Goal: Task Accomplishment & Management: Use online tool/utility

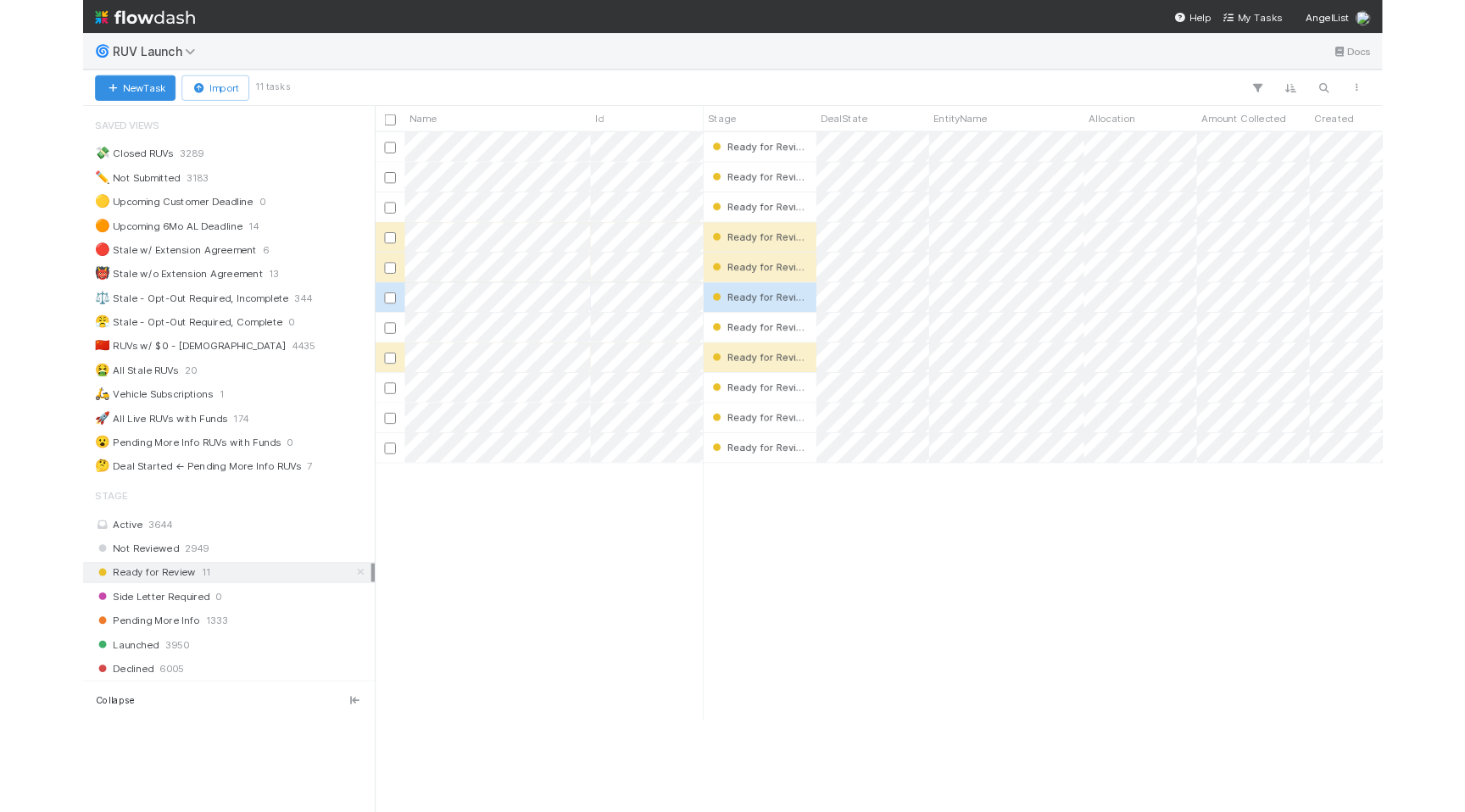
scroll to position [662, 1136]
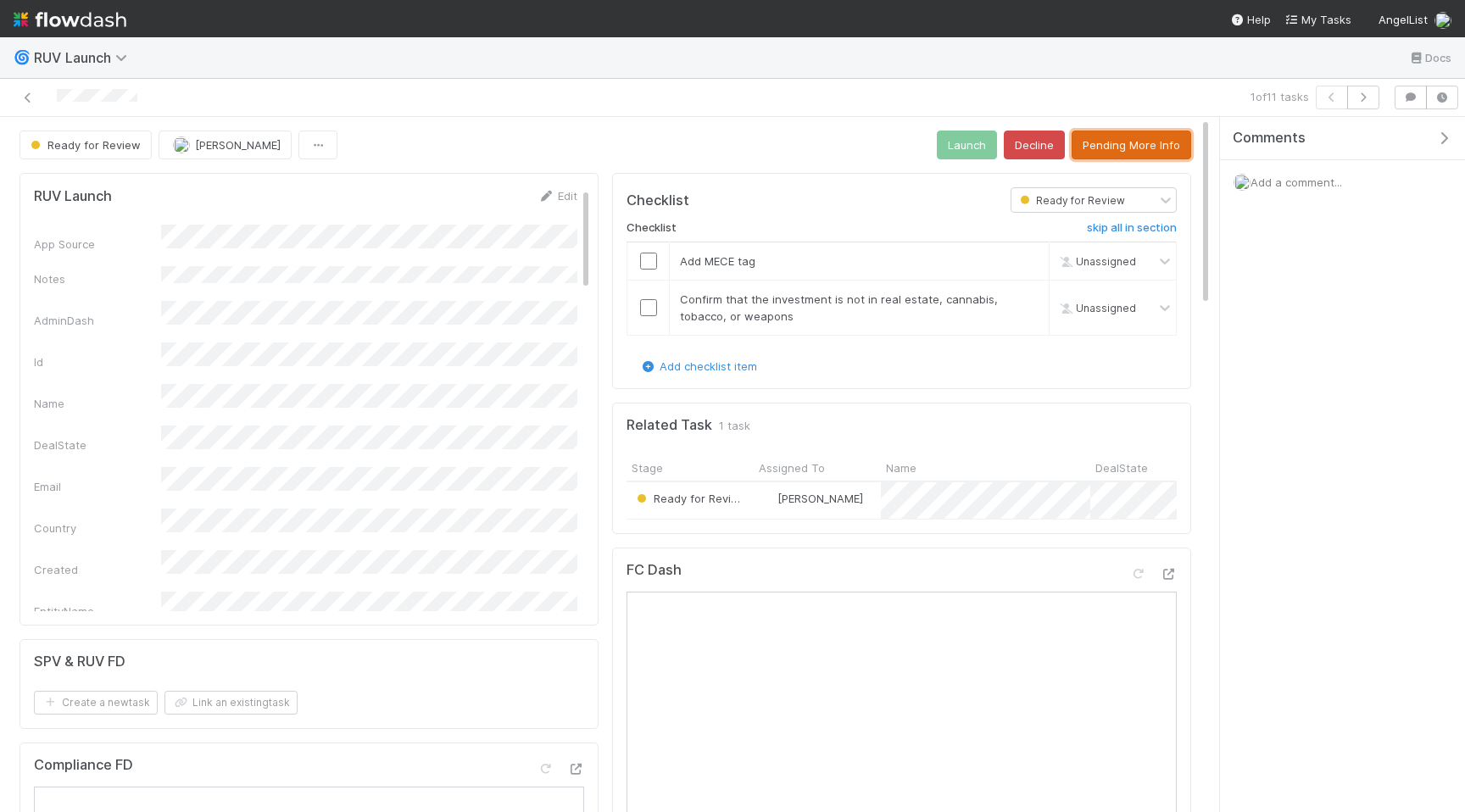
click at [1136, 139] on button "Pending More Info" at bounding box center [1132, 144] width 120 height 29
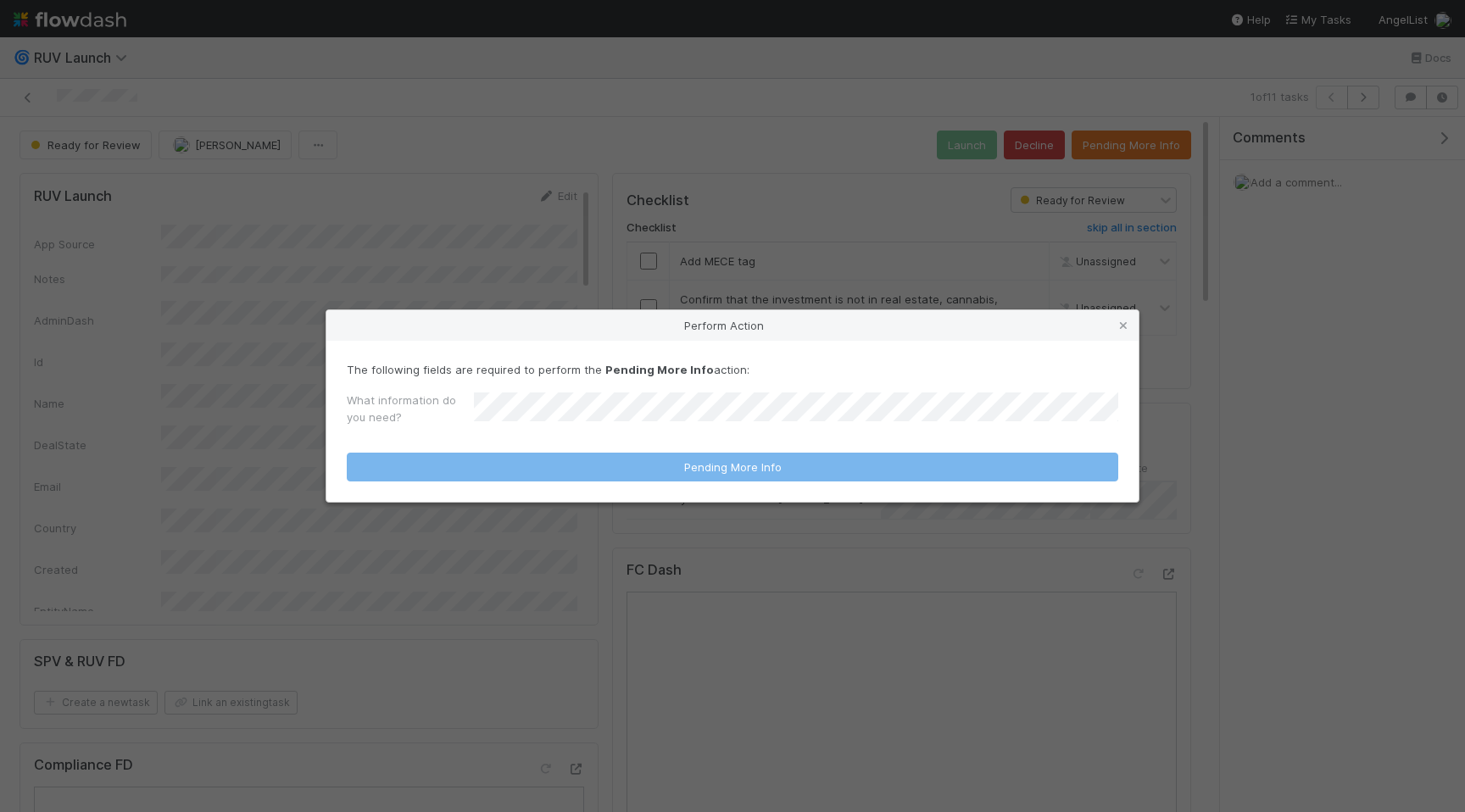
drag, startPoint x: 923, startPoint y: 390, endPoint x: 923, endPoint y: 402, distance: 12.0
click at [923, 393] on div "The following fields are required to perform the Pending More Info action: What…" at bounding box center [732, 396] width 772 height 71
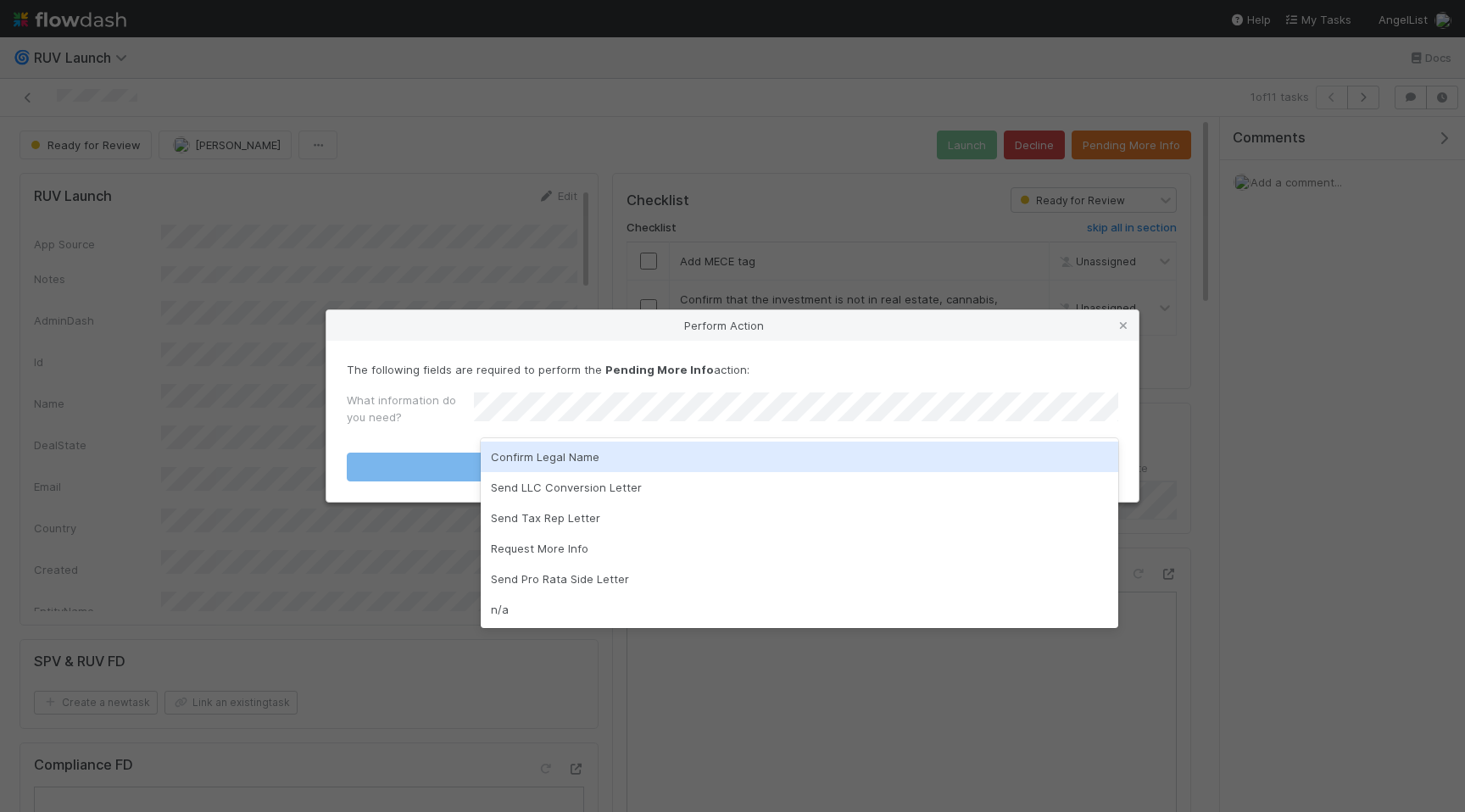
click at [821, 450] on div "Confirm Legal Name" at bounding box center [799, 457] width 638 height 30
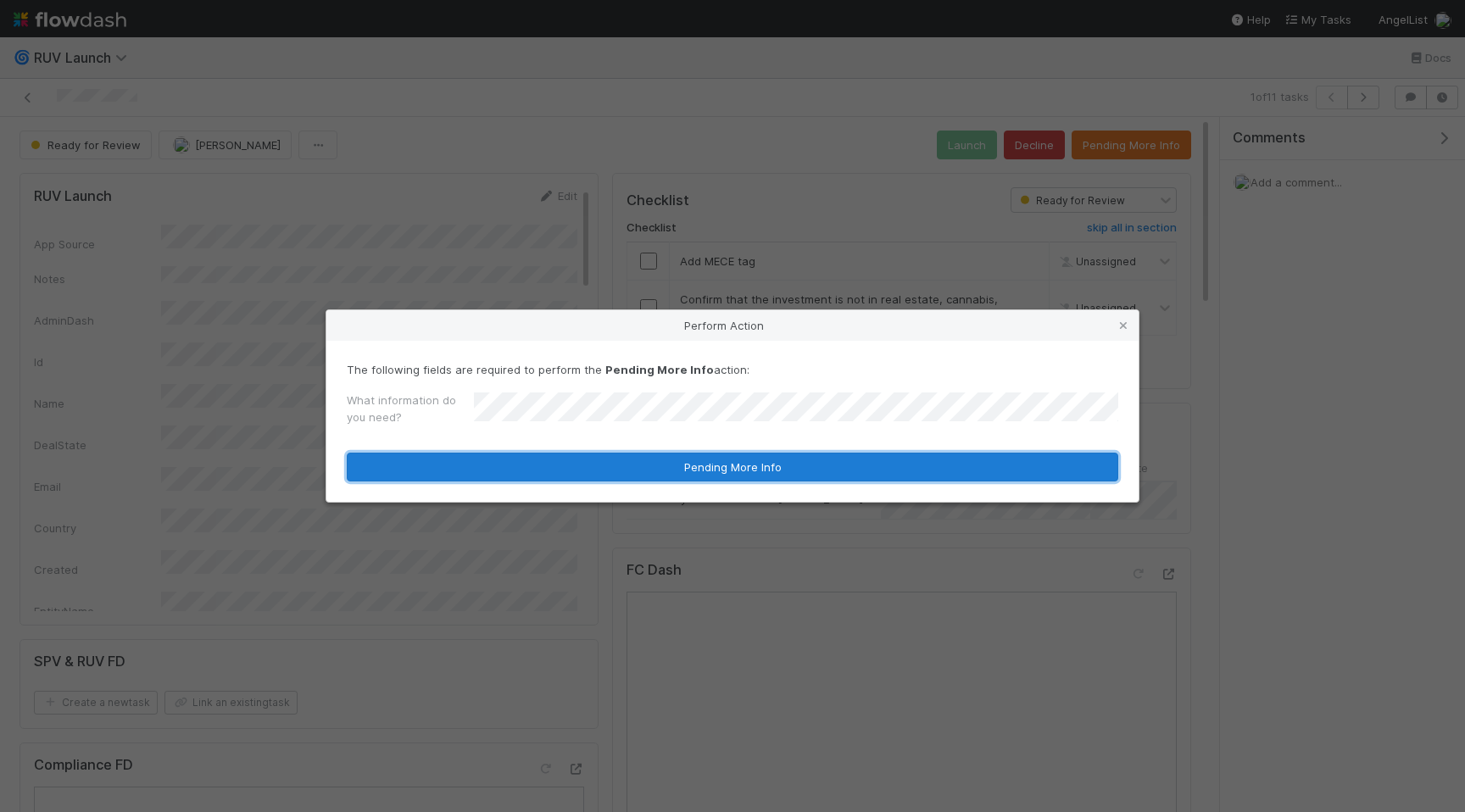
click at [761, 472] on button "Pending More Info" at bounding box center [732, 466] width 772 height 29
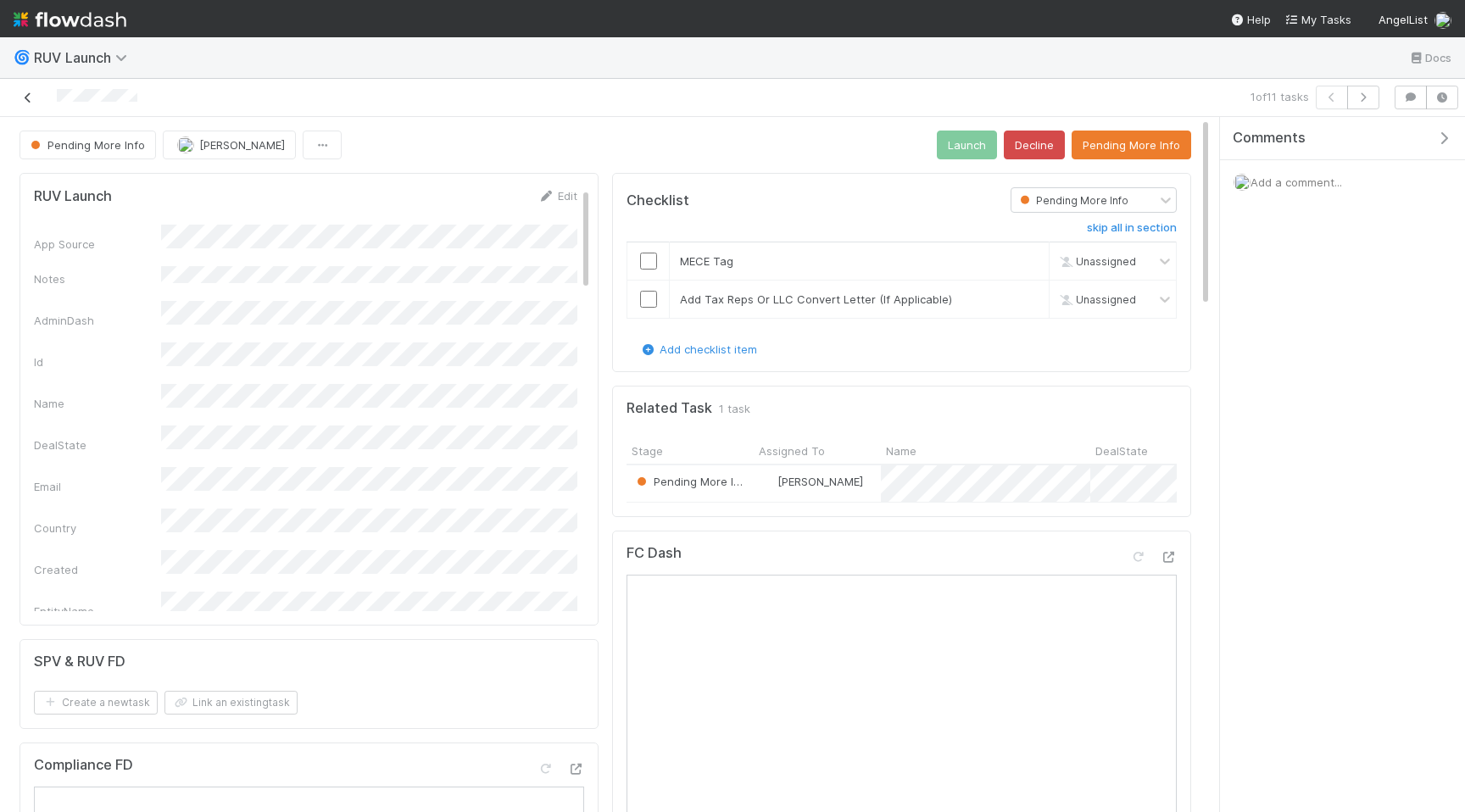
click at [22, 99] on icon at bounding box center [28, 98] width 17 height 11
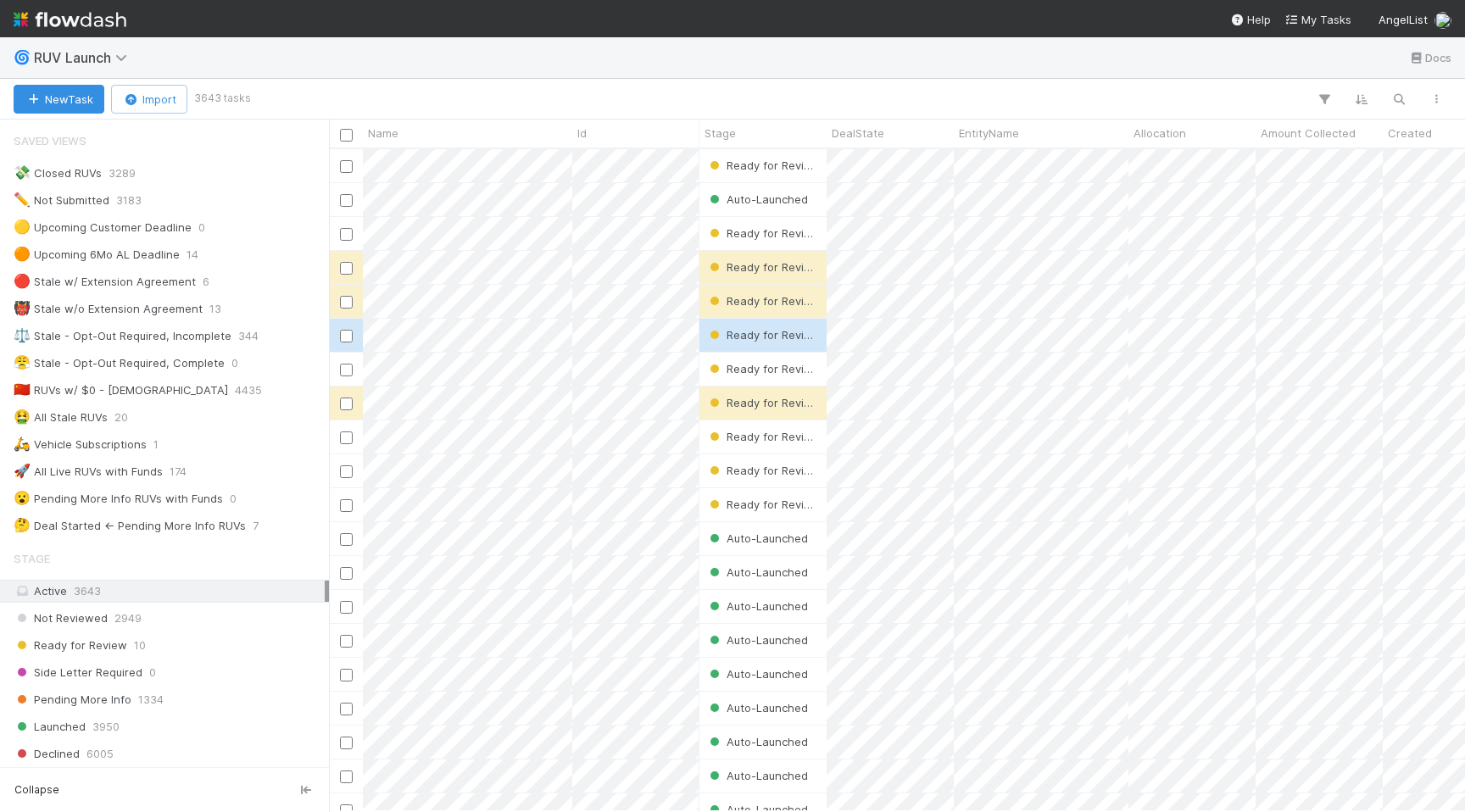
scroll to position [0, 1]
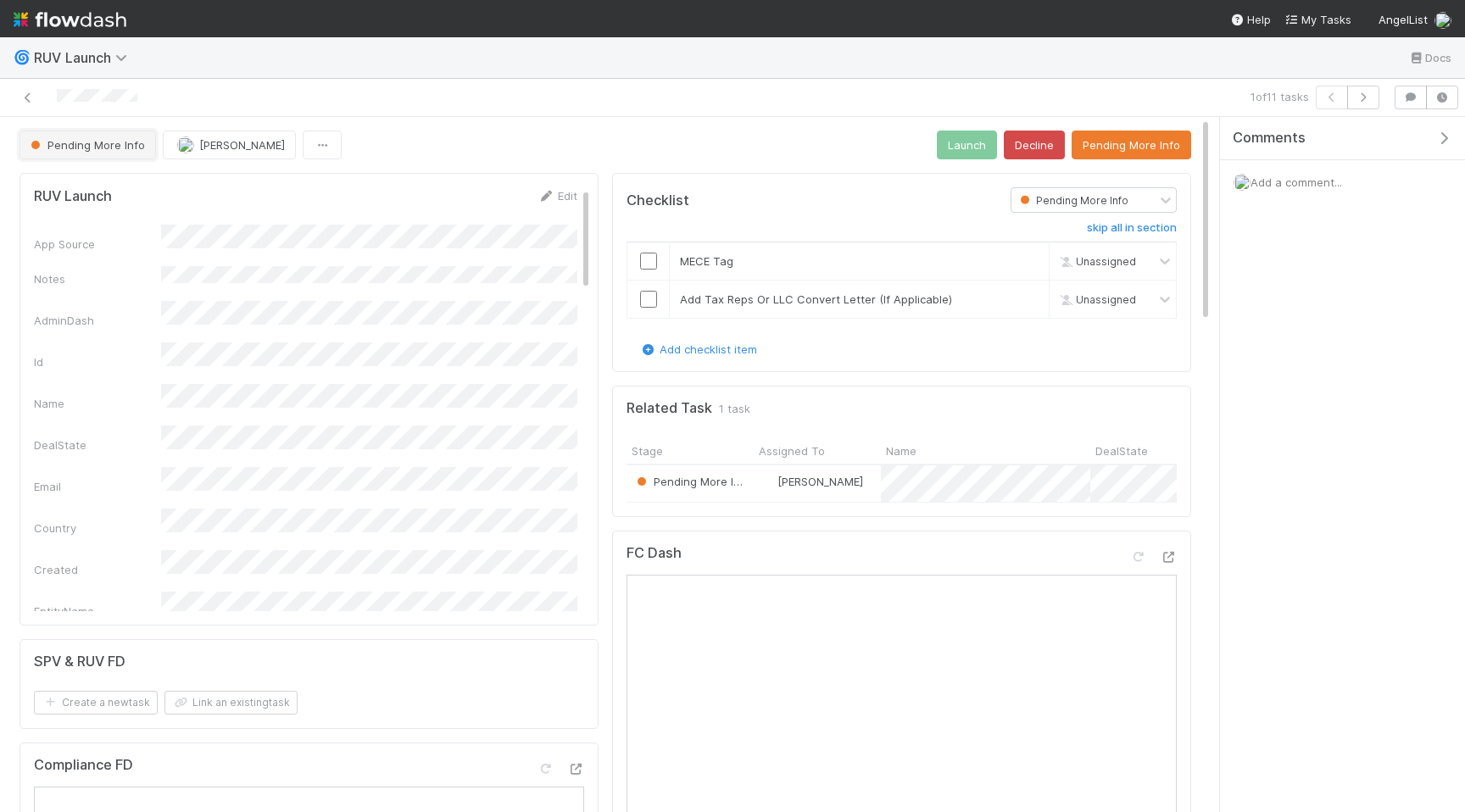
click at [138, 137] on button "Pending More Info" at bounding box center [88, 144] width 137 height 29
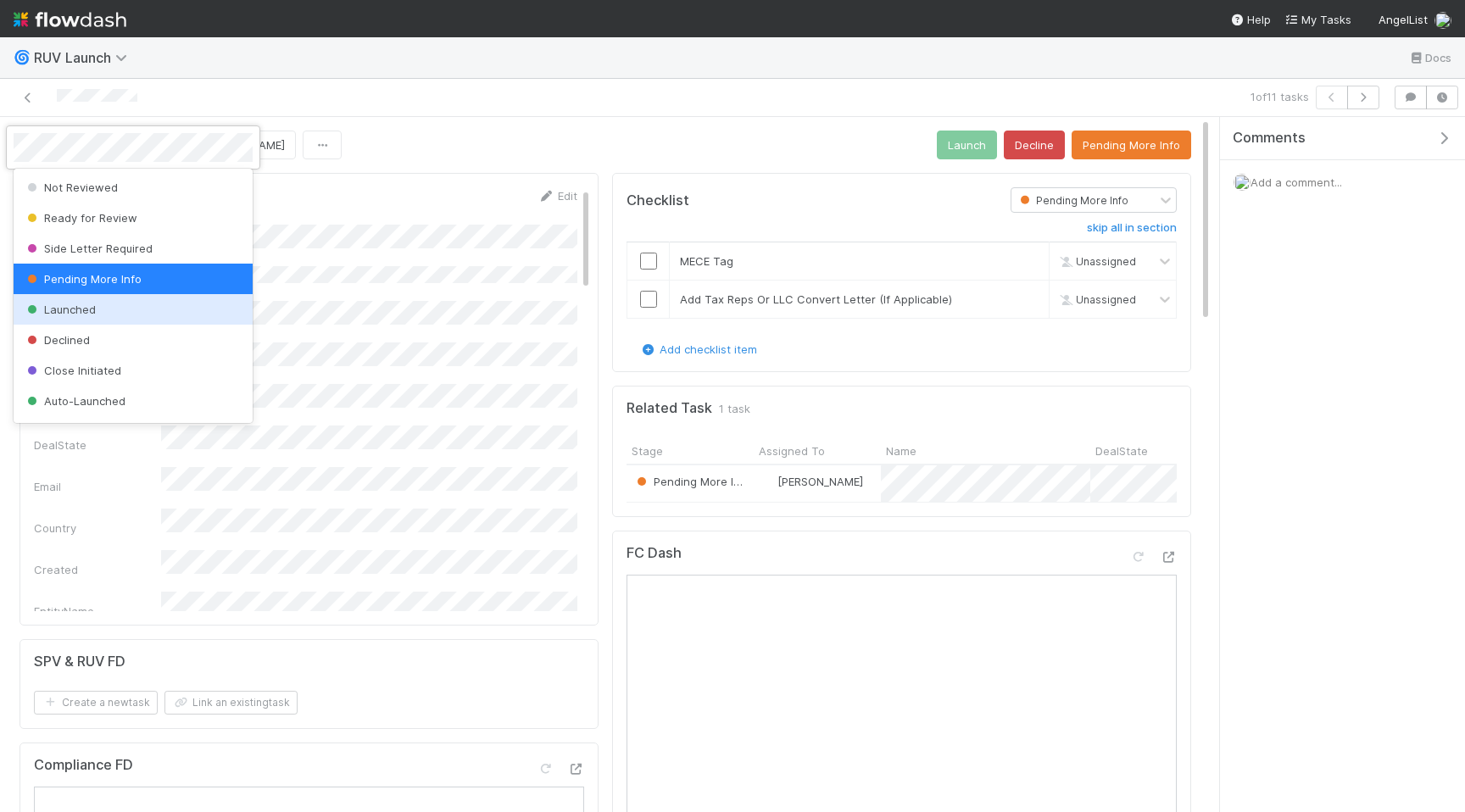
click at [162, 311] on div "Launched" at bounding box center [132, 310] width 239 height 30
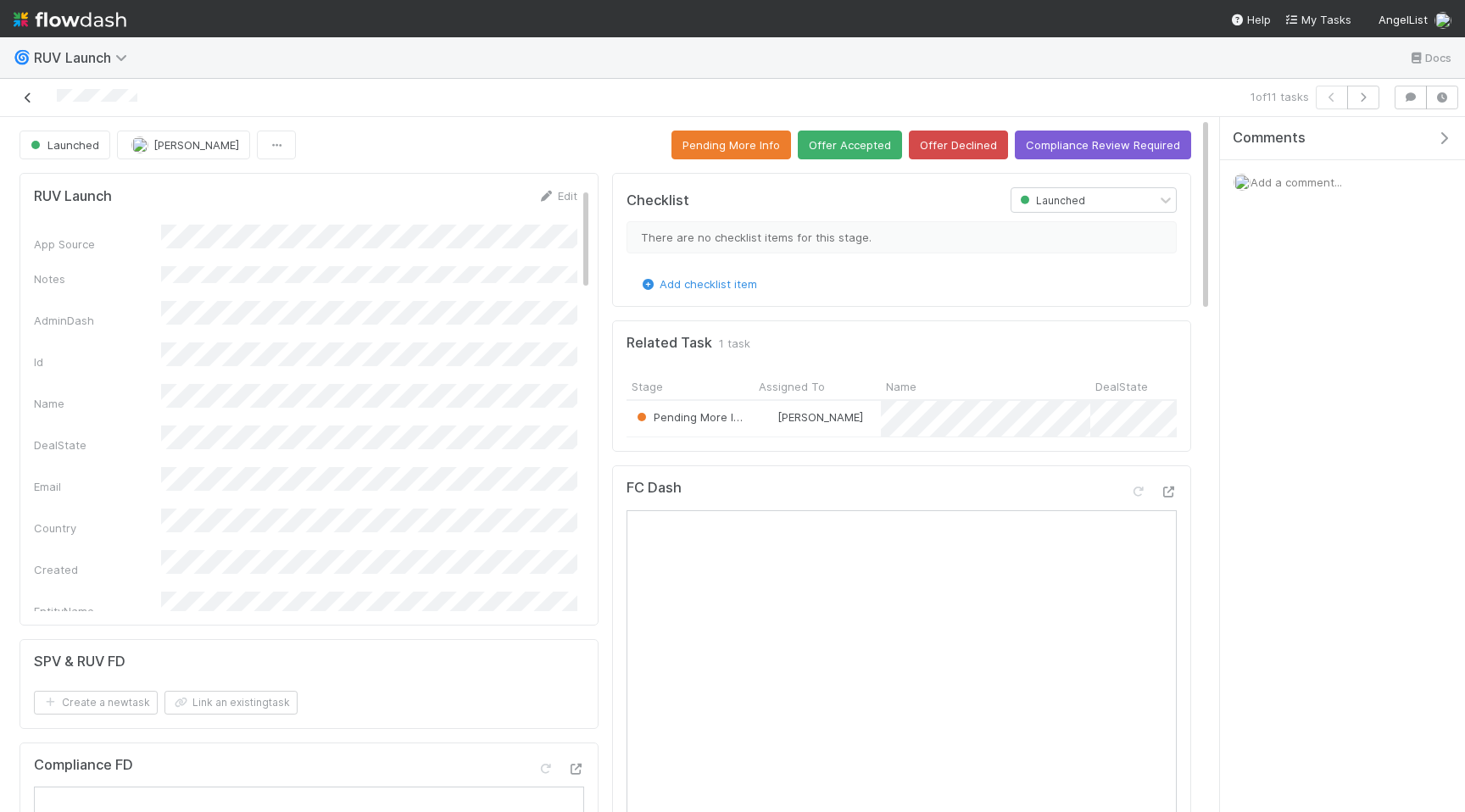
click at [27, 96] on icon at bounding box center [28, 98] width 17 height 11
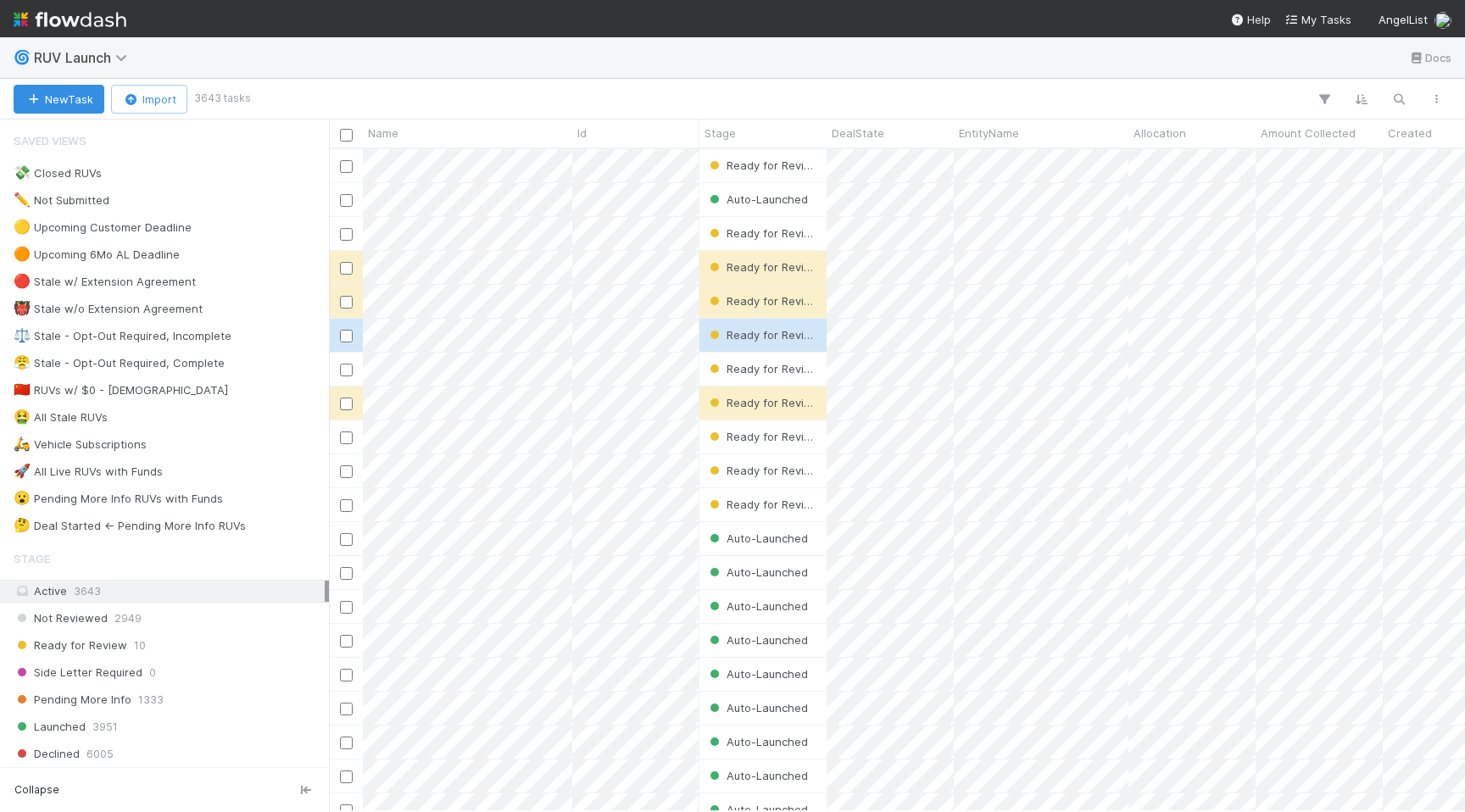
scroll to position [0, 1]
click at [269, 648] on div "Ready for Review 10" at bounding box center [168, 645] width 311 height 21
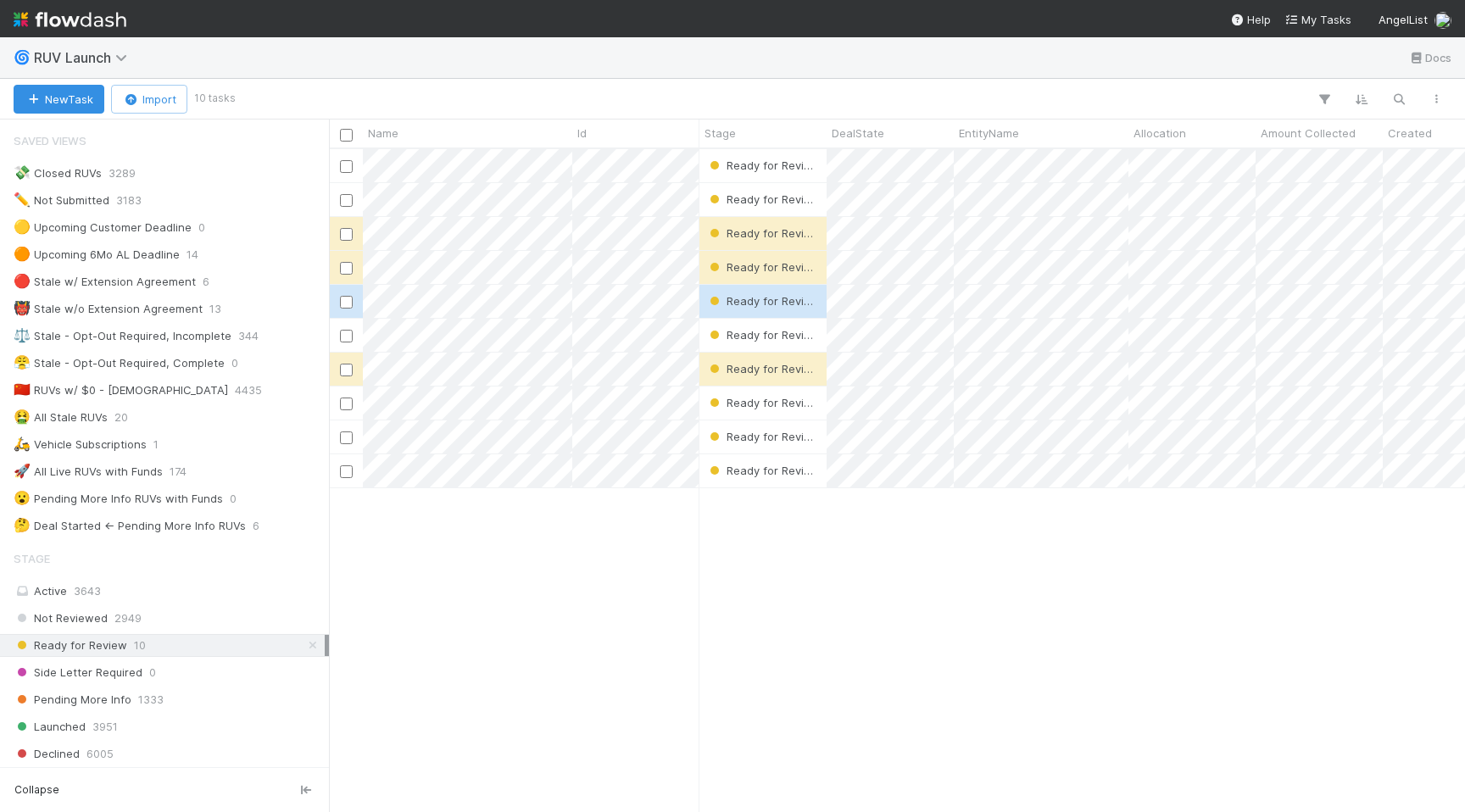
scroll to position [662, 1136]
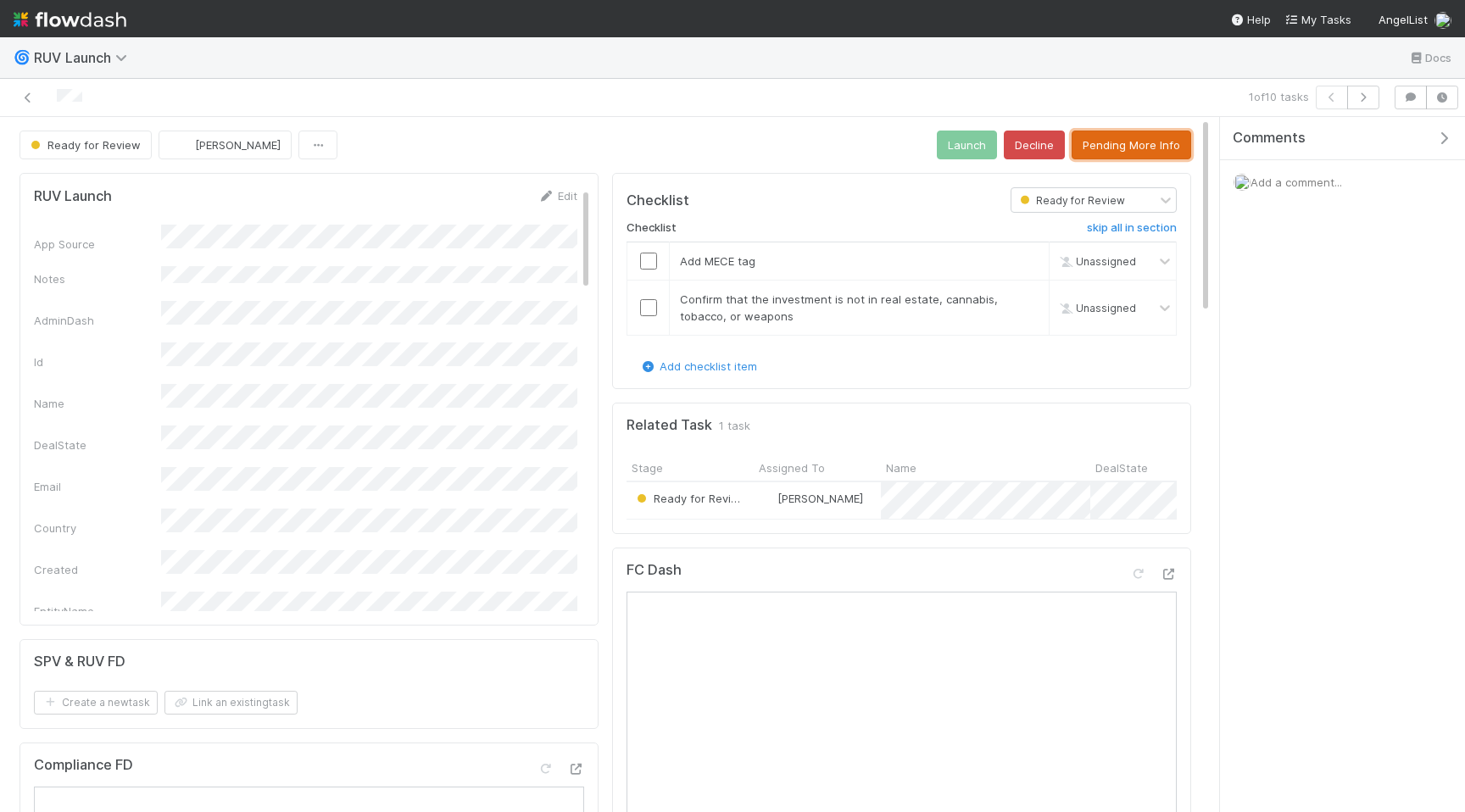
click at [1160, 144] on button "Pending More Info" at bounding box center [1132, 144] width 120 height 29
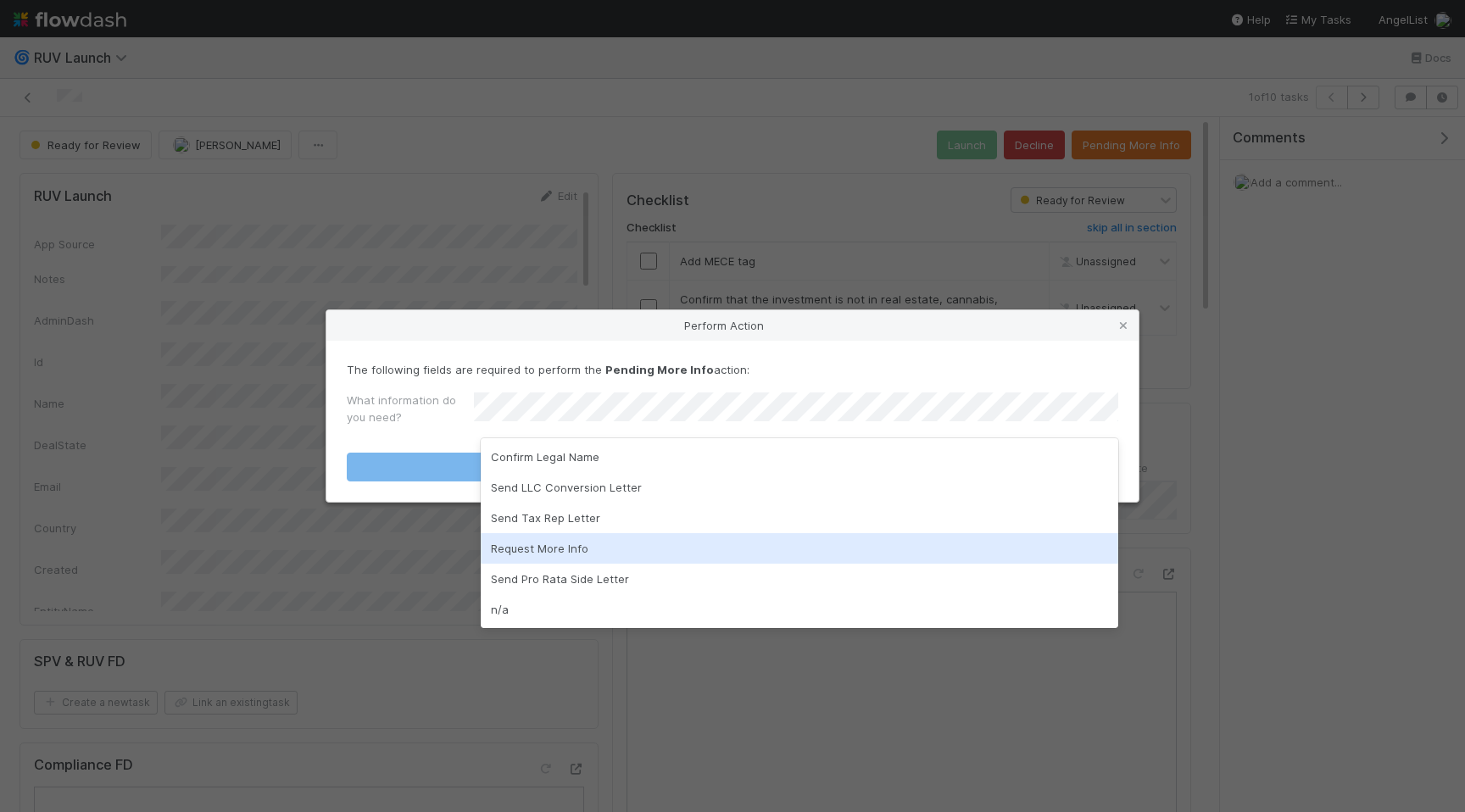
click at [755, 548] on div "Request More Info" at bounding box center [799, 549] width 638 height 30
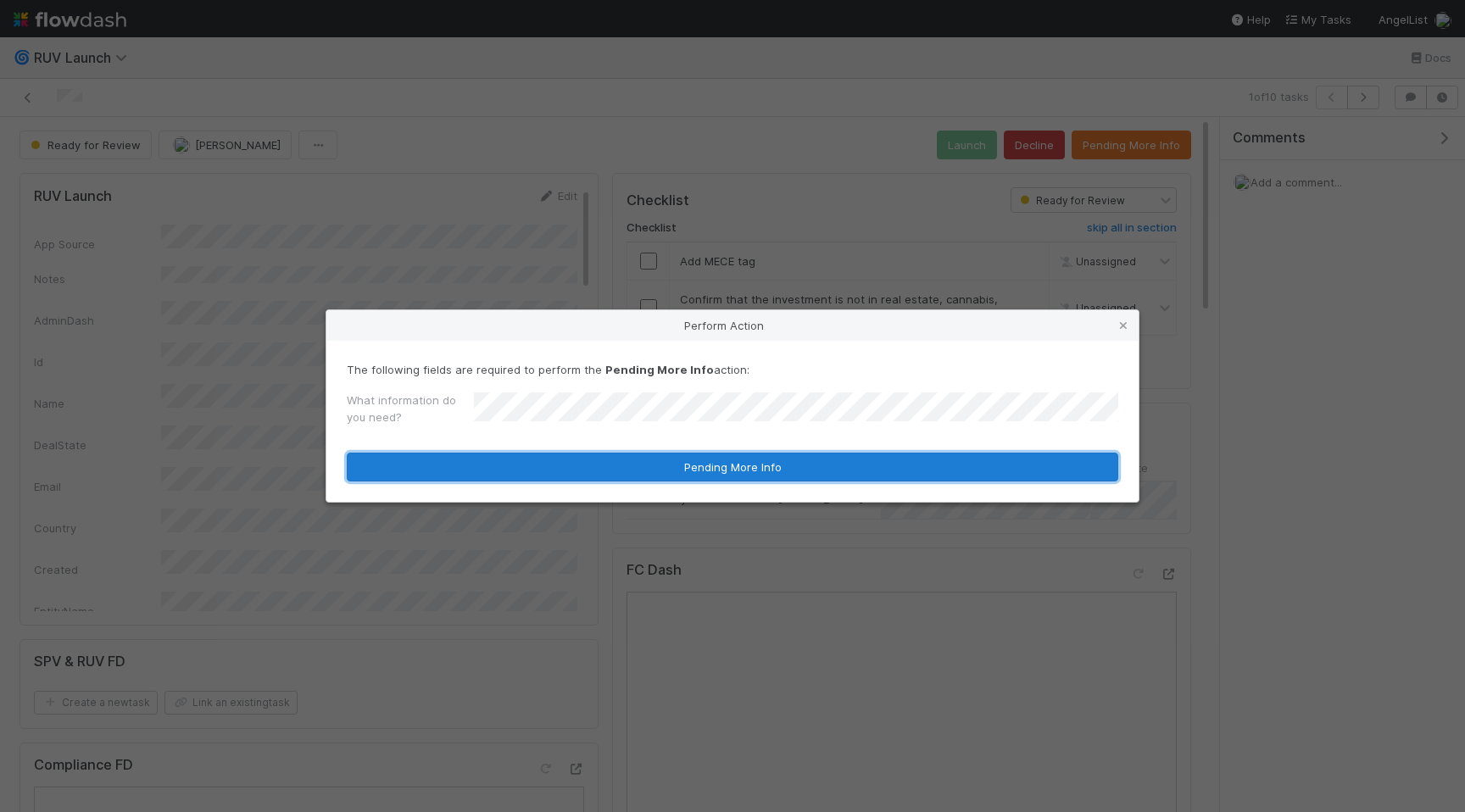
click at [752, 471] on button "Pending More Info" at bounding box center [732, 466] width 772 height 29
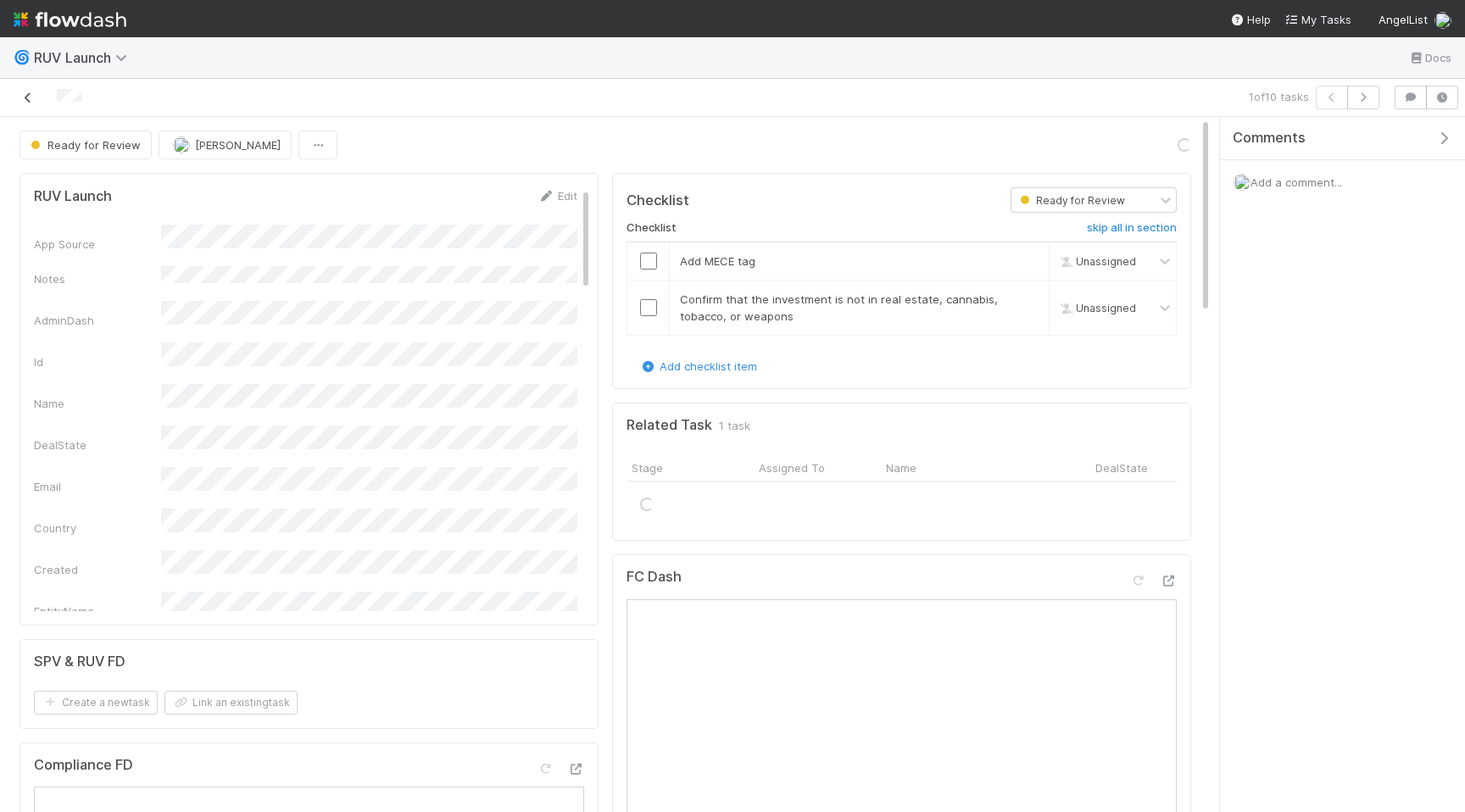
click at [33, 99] on icon at bounding box center [28, 98] width 17 height 11
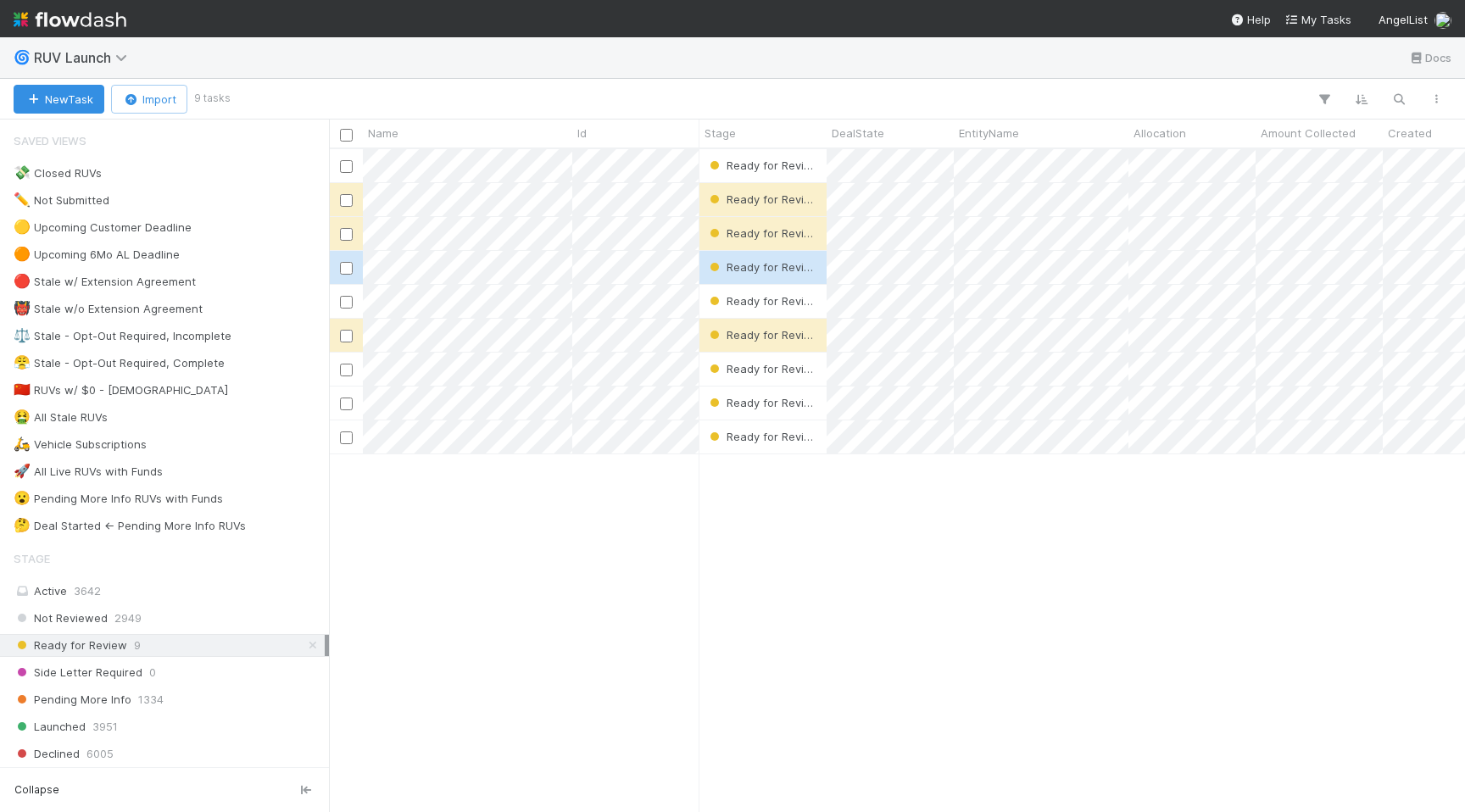
scroll to position [662, 1136]
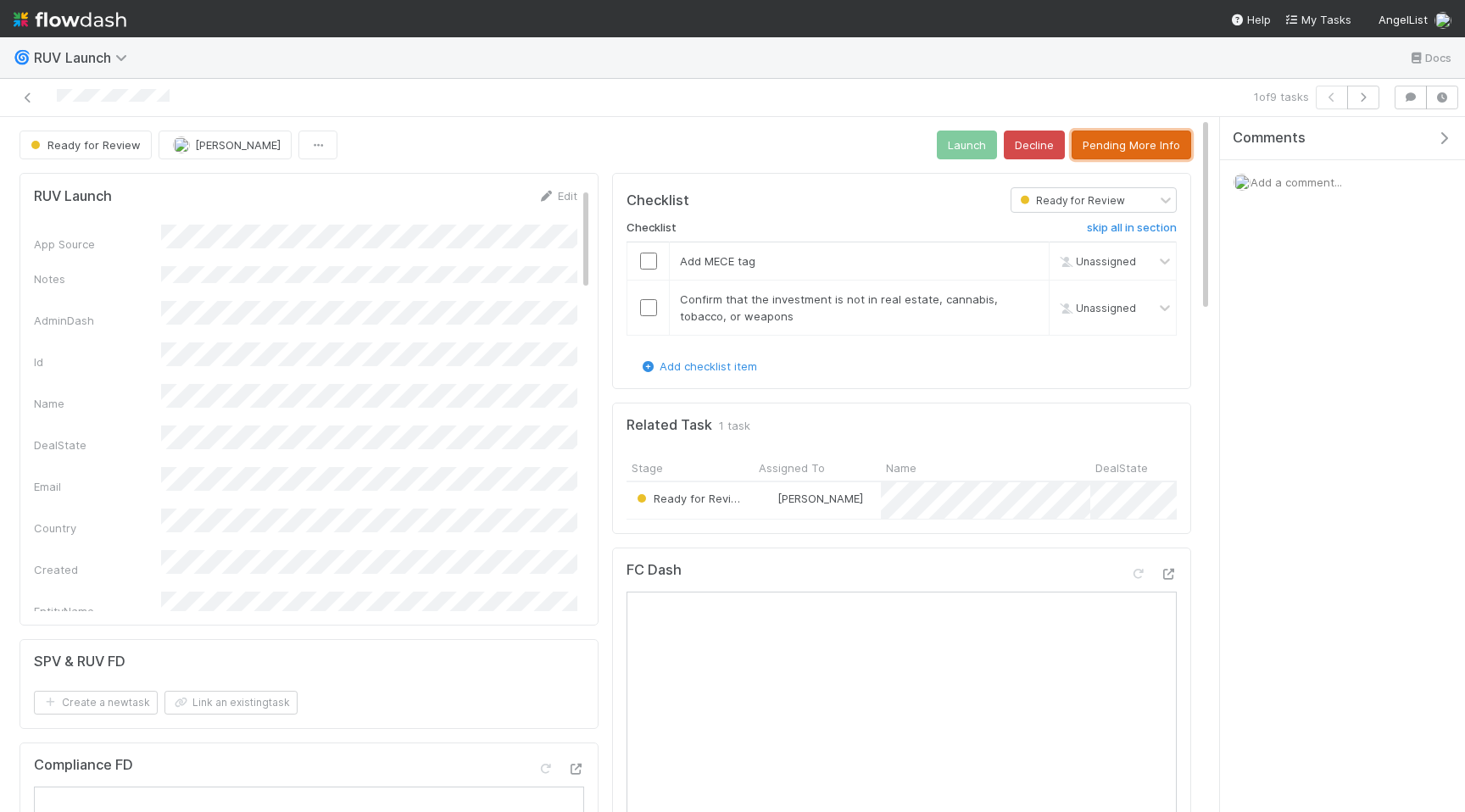
click at [1164, 135] on button "Pending More Info" at bounding box center [1132, 144] width 120 height 29
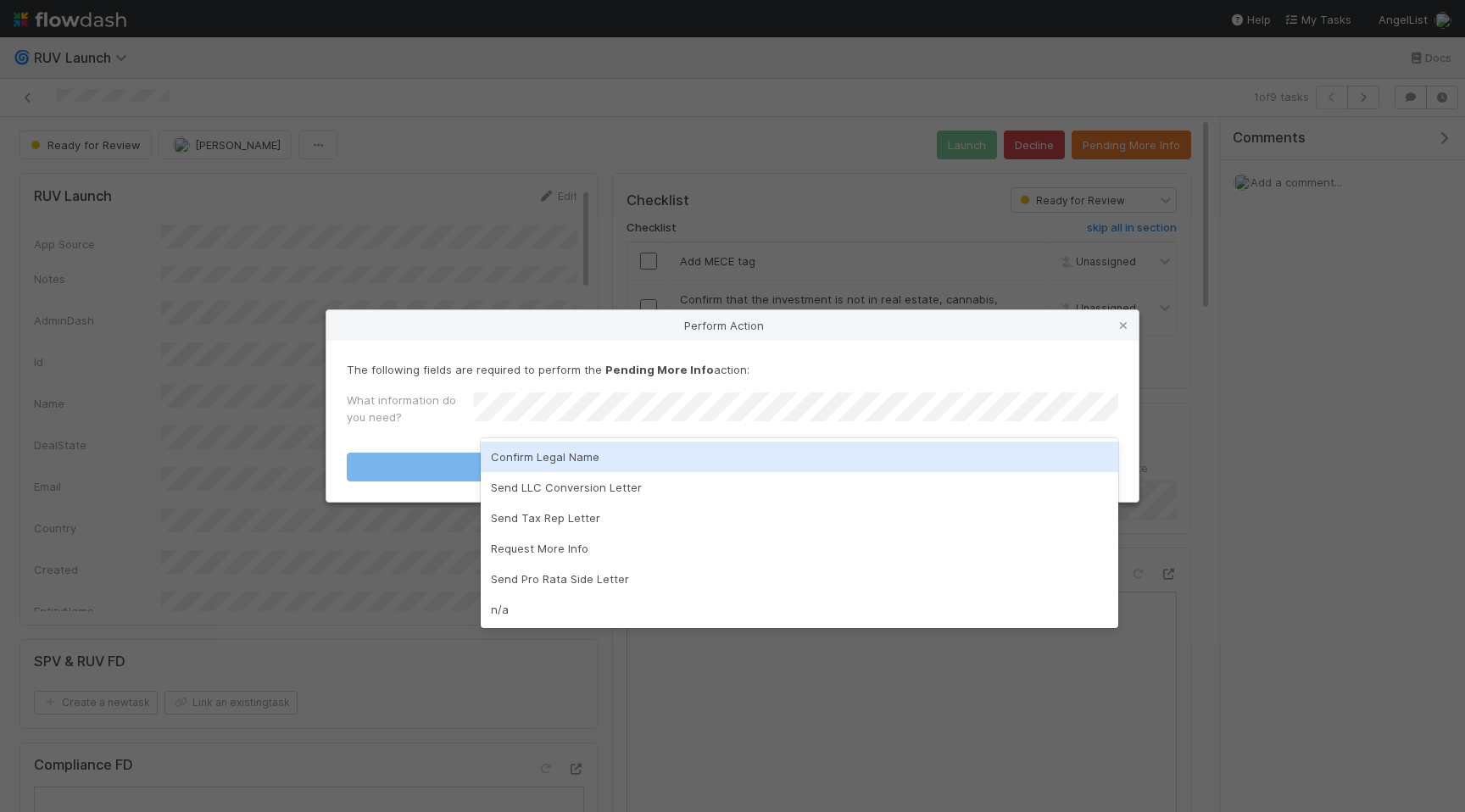
click at [675, 459] on div "Confirm Legal Name" at bounding box center [799, 457] width 638 height 30
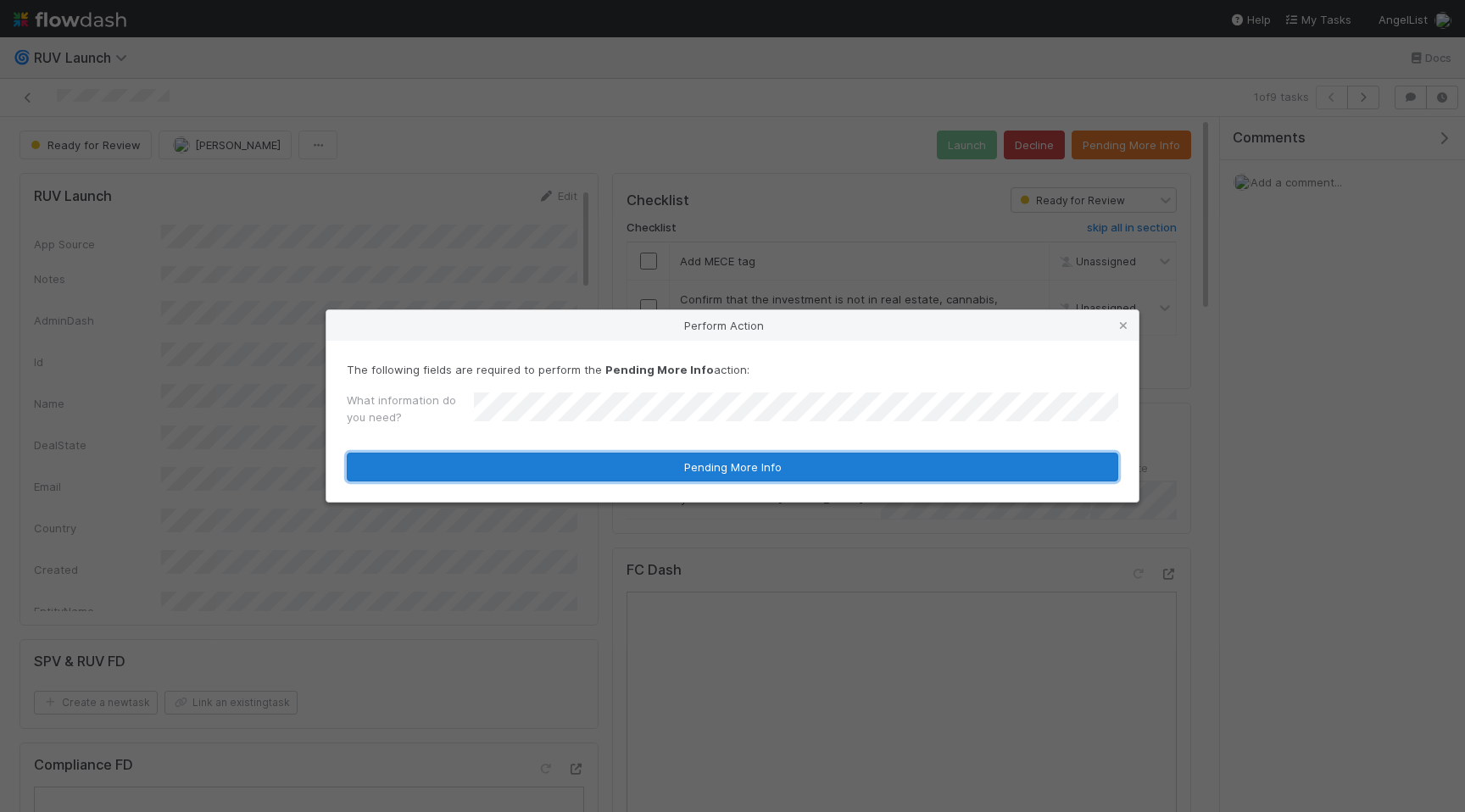
click at [722, 478] on button "Pending More Info" at bounding box center [732, 466] width 772 height 29
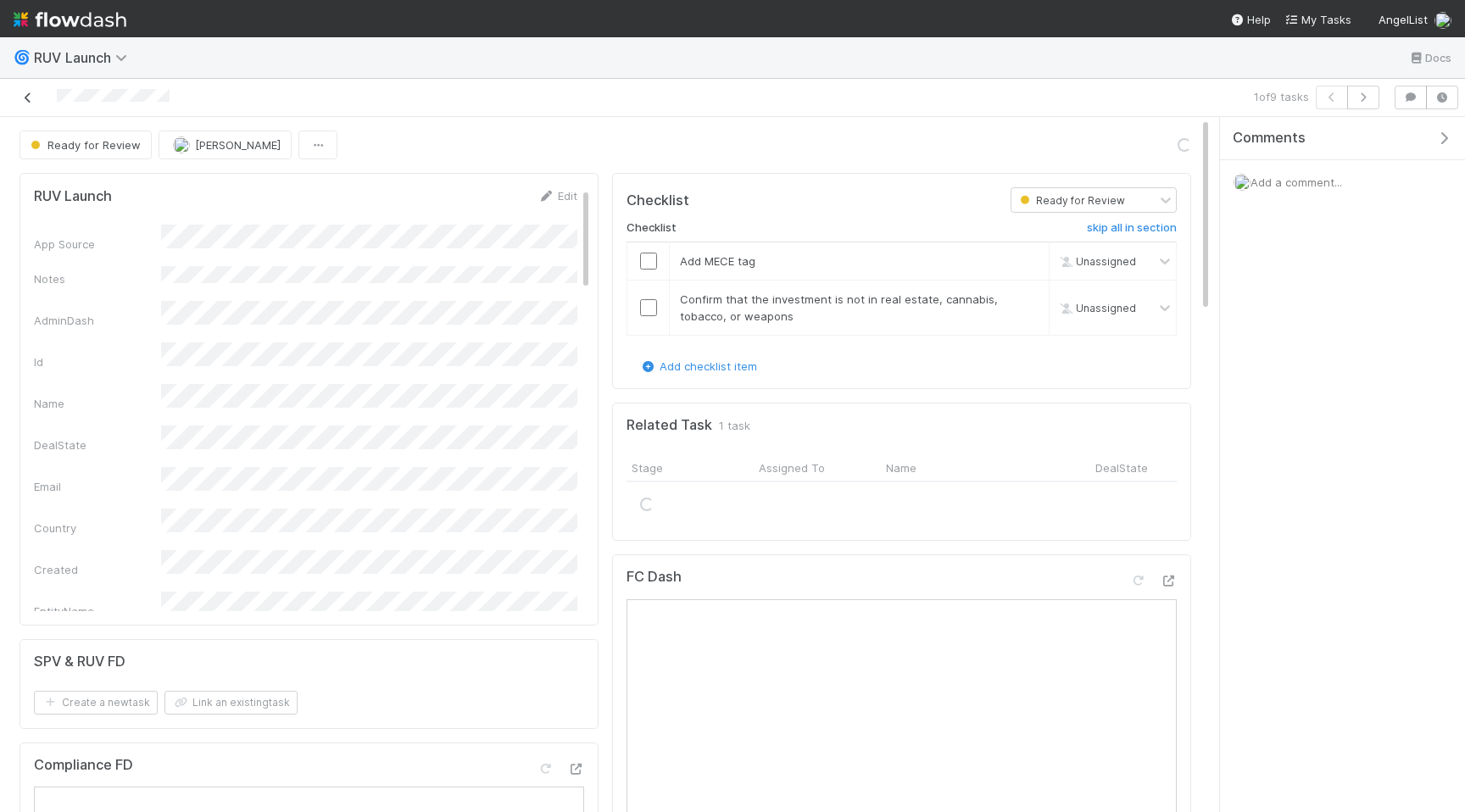
click at [26, 95] on icon at bounding box center [28, 98] width 17 height 11
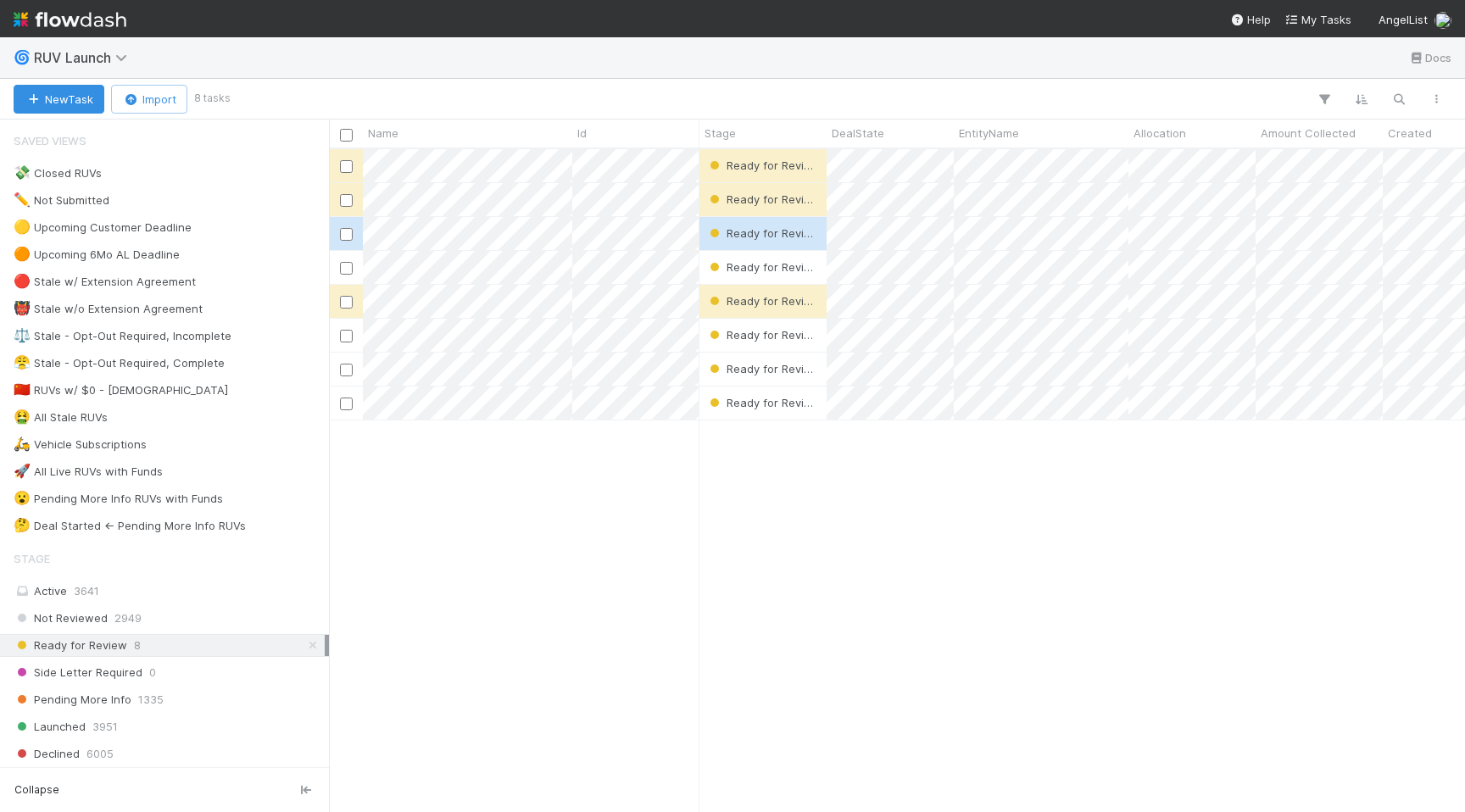
scroll to position [662, 1136]
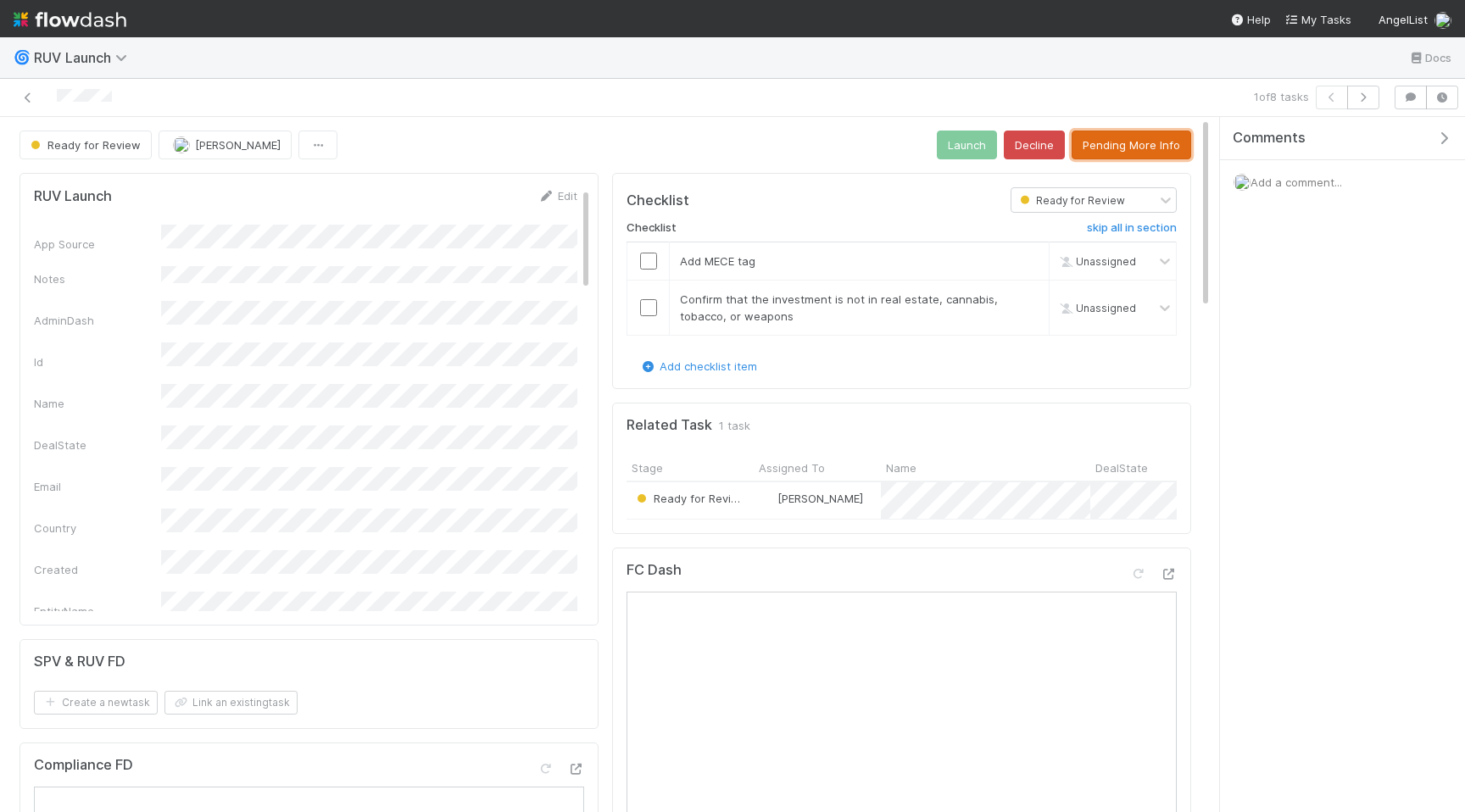
click at [1168, 148] on button "Pending More Info" at bounding box center [1132, 144] width 120 height 29
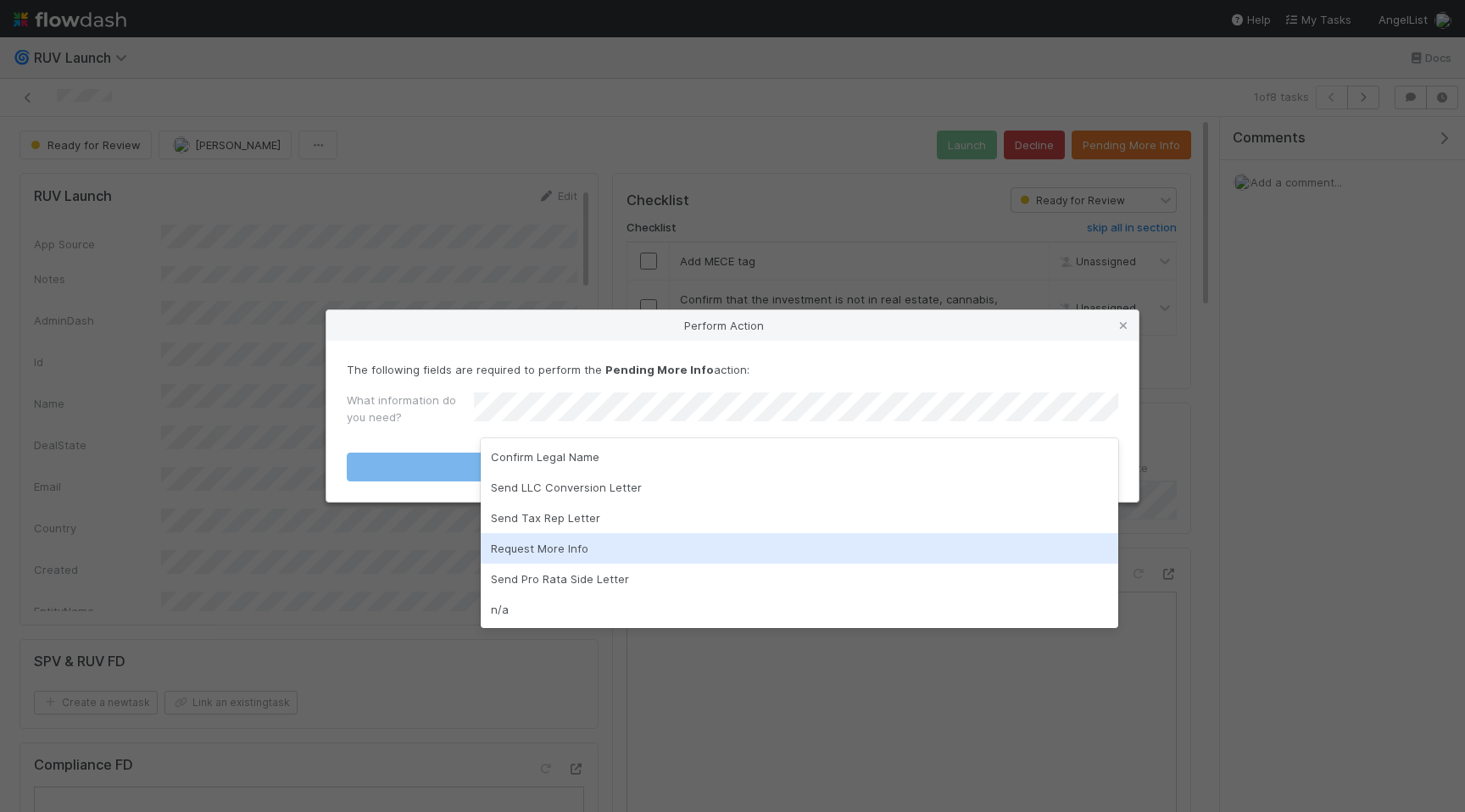
click at [730, 543] on div "Request More Info" at bounding box center [799, 549] width 638 height 30
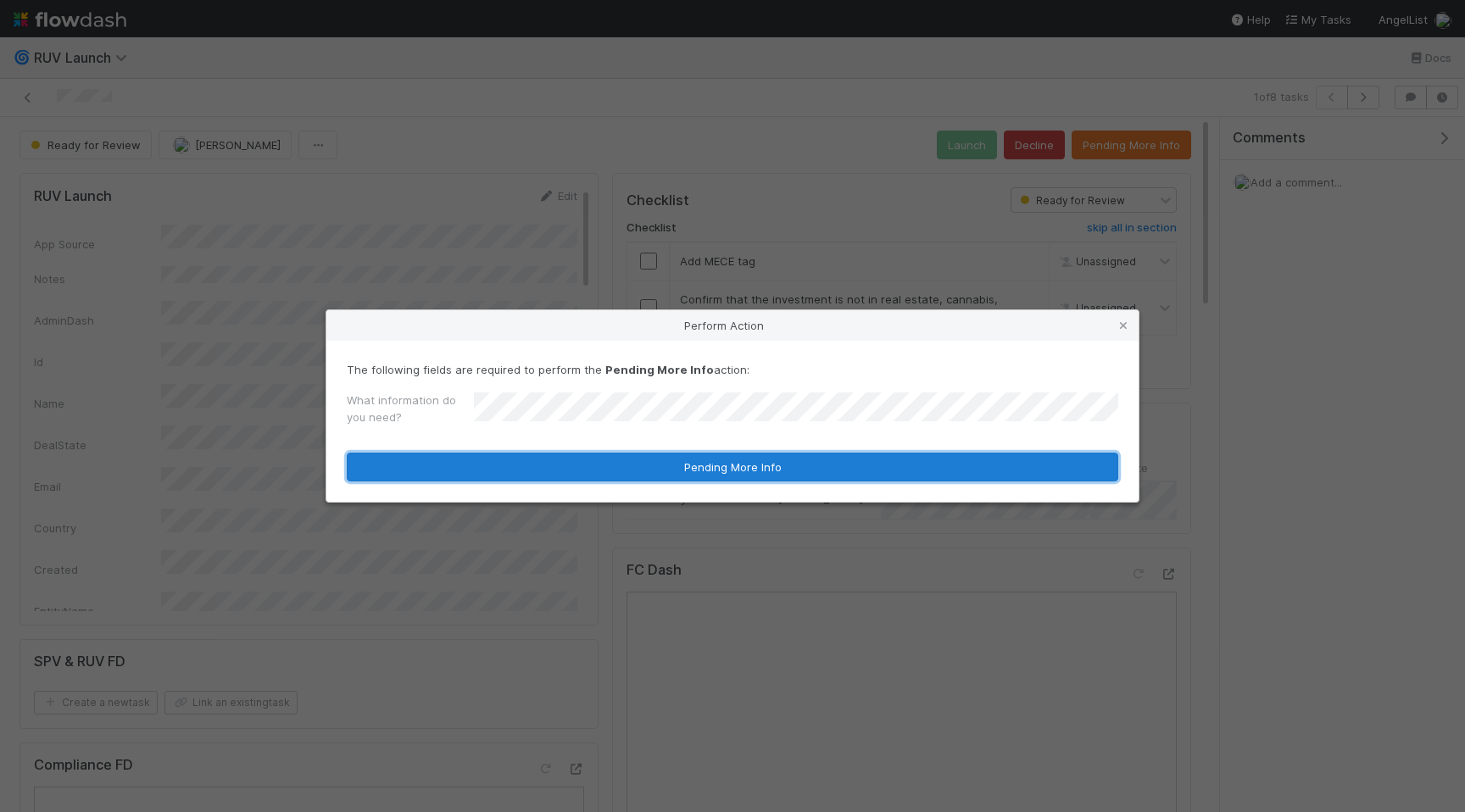
click at [755, 479] on button "Pending More Info" at bounding box center [732, 466] width 772 height 29
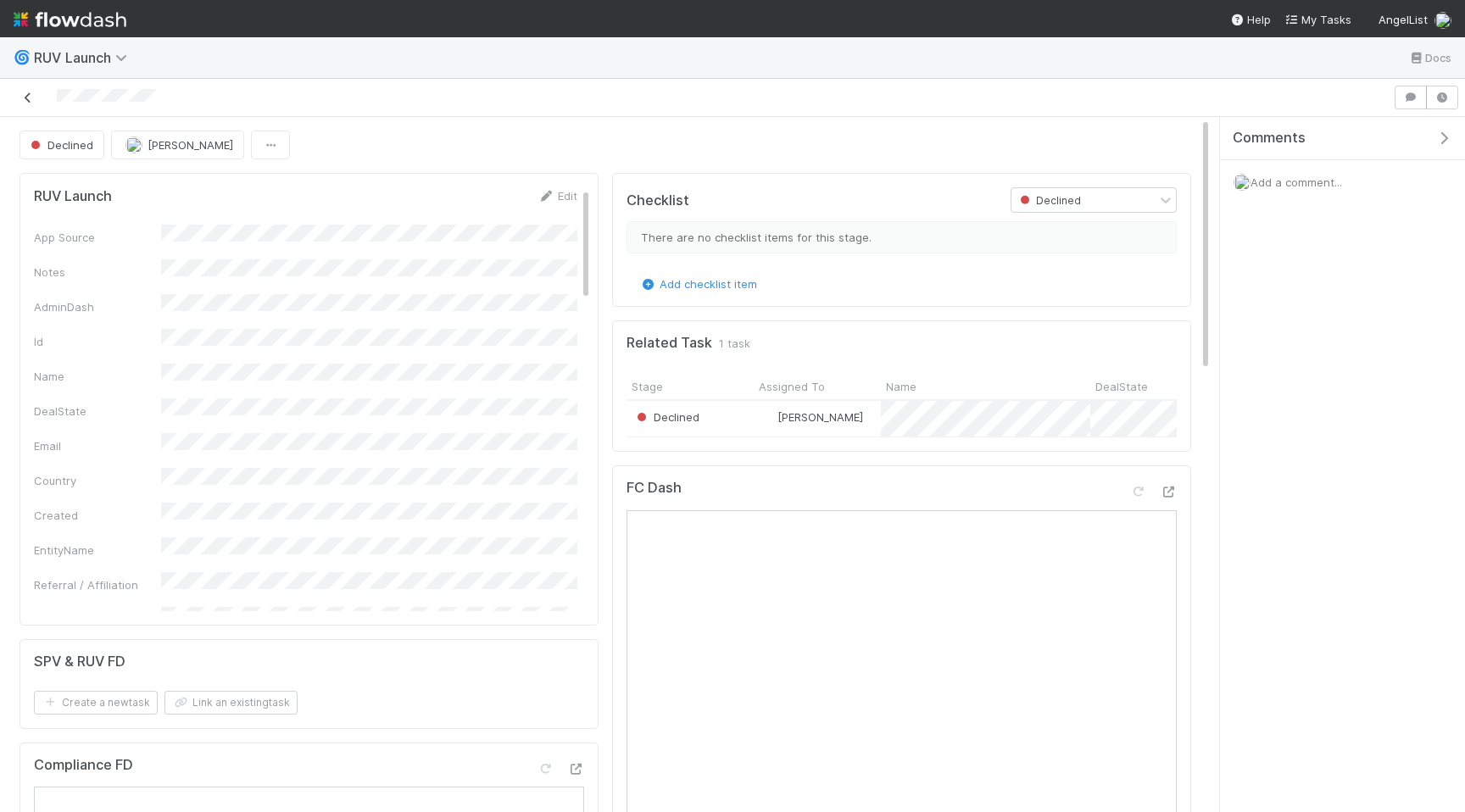
click at [22, 104] on link at bounding box center [28, 97] width 17 height 17
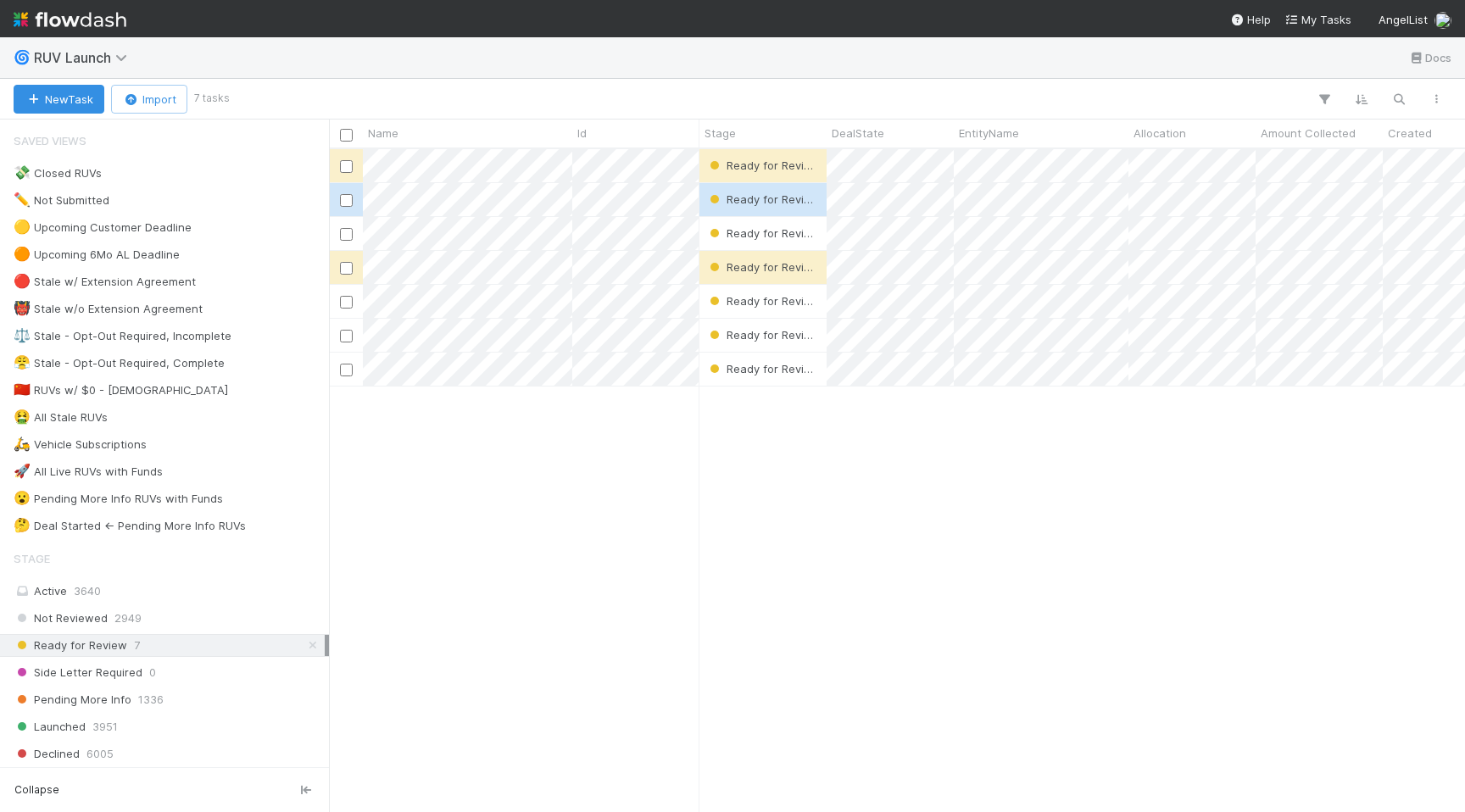
scroll to position [0, 1]
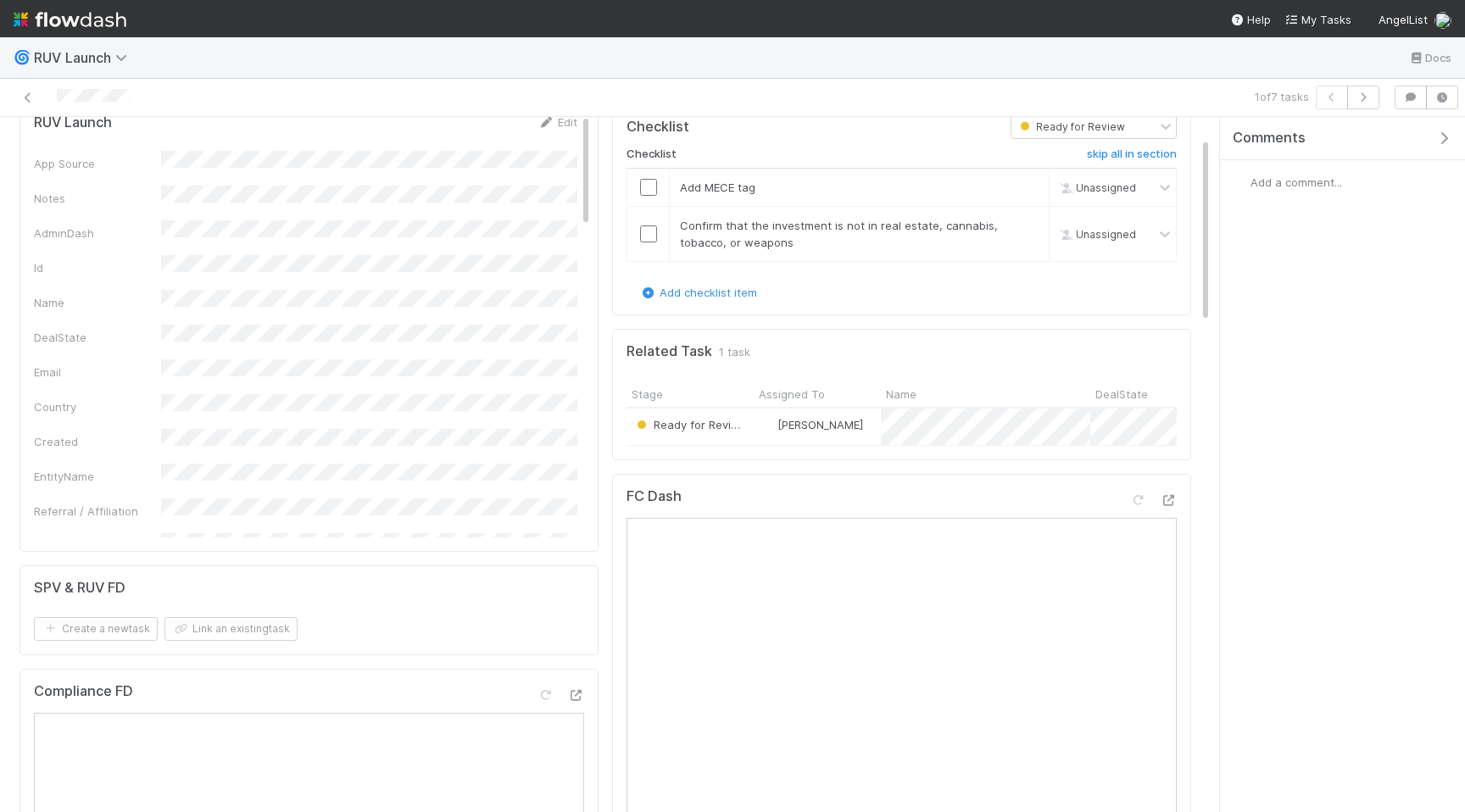
scroll to position [76, 0]
click at [28, 93] on icon at bounding box center [28, 98] width 17 height 11
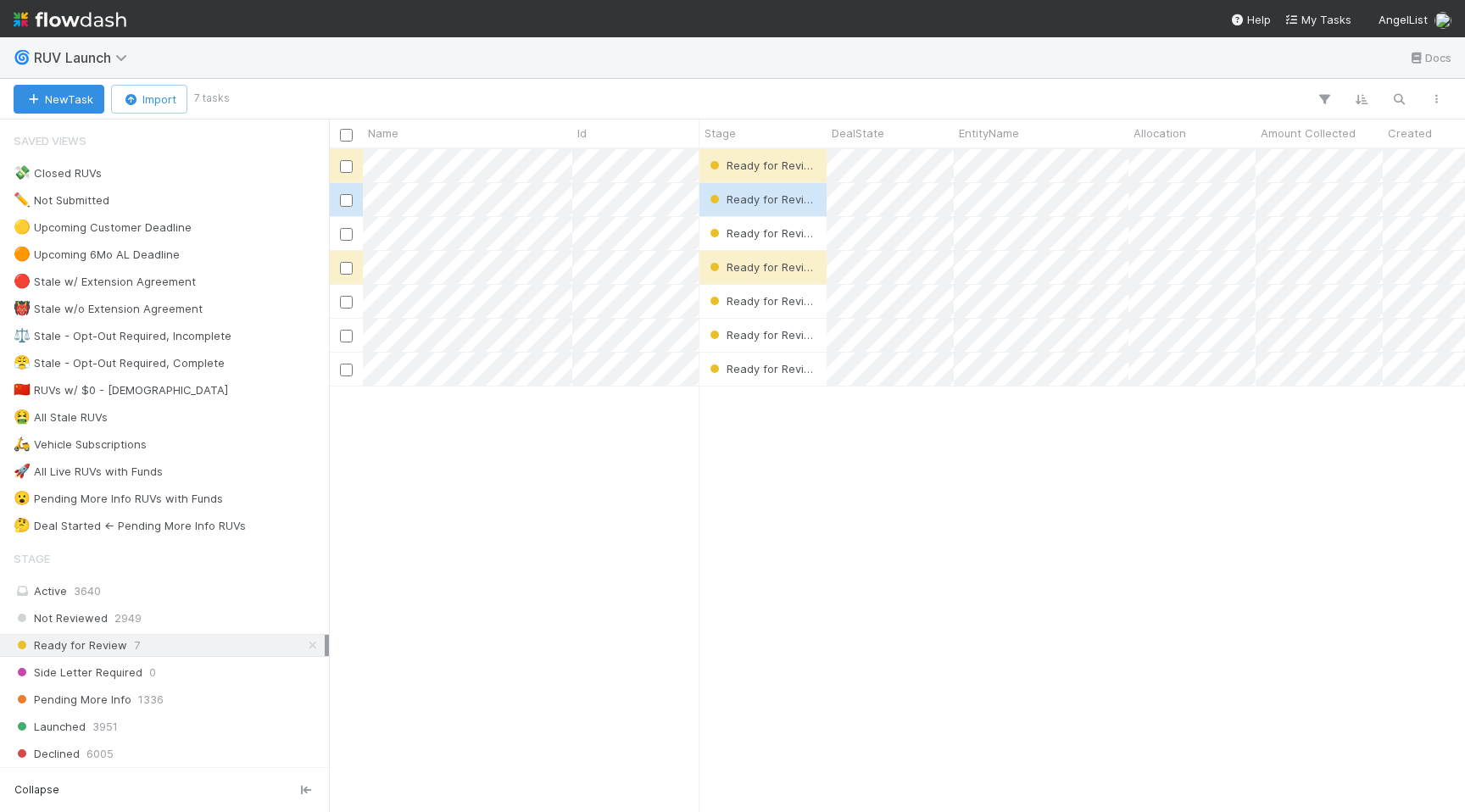
scroll to position [0, 1]
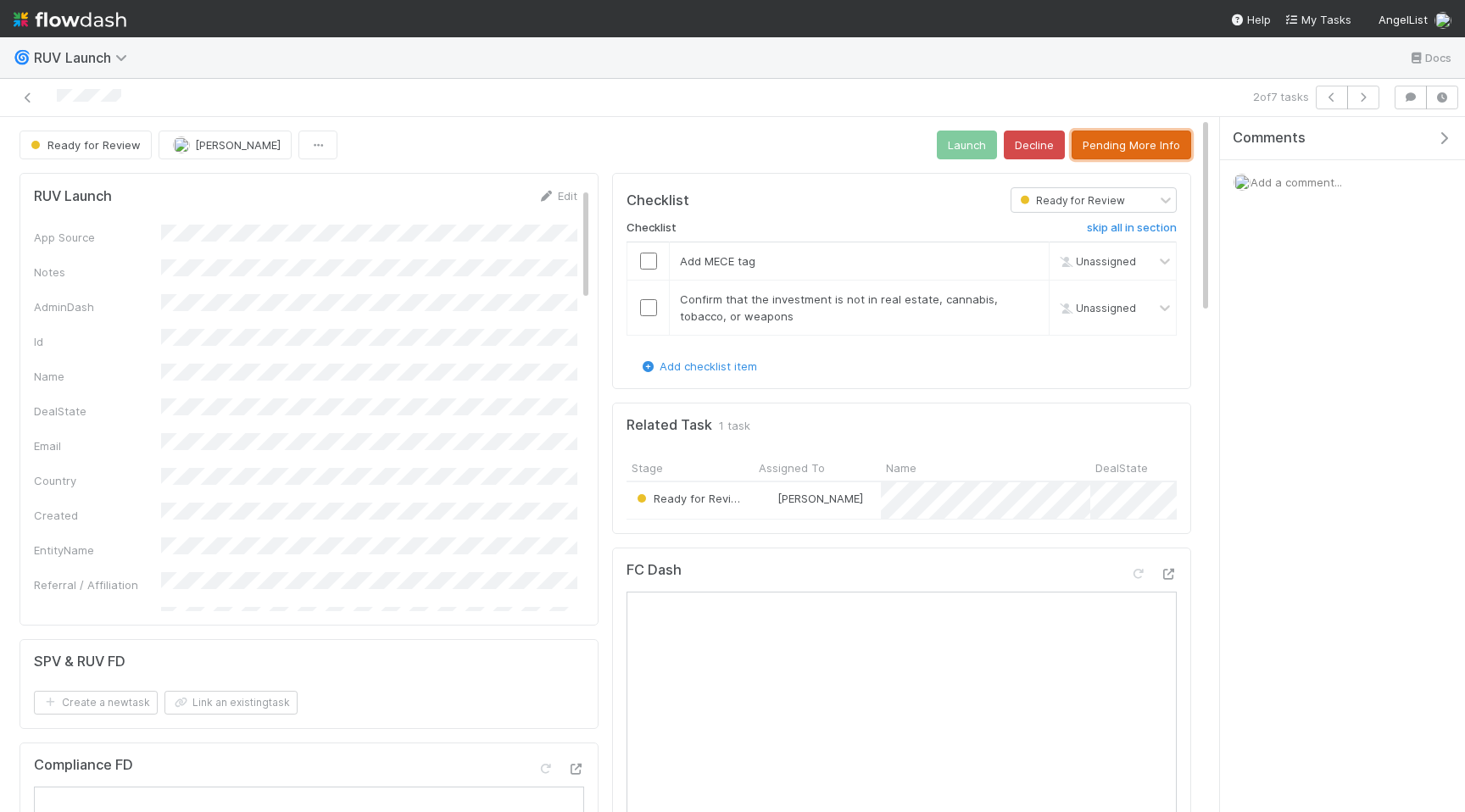
click at [1166, 144] on button "Pending More Info" at bounding box center [1132, 144] width 120 height 29
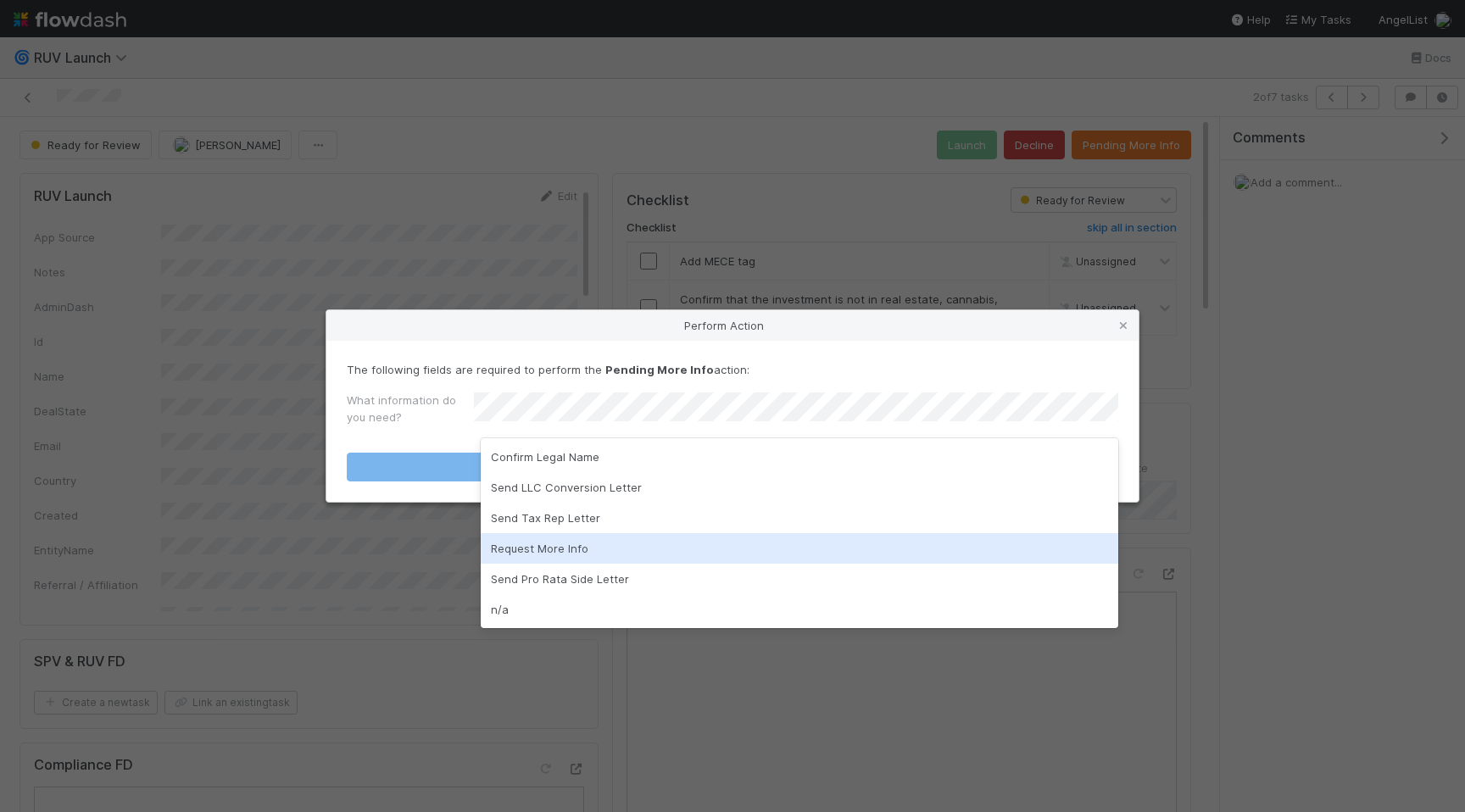
click at [885, 560] on div "Request More Info" at bounding box center [799, 549] width 638 height 30
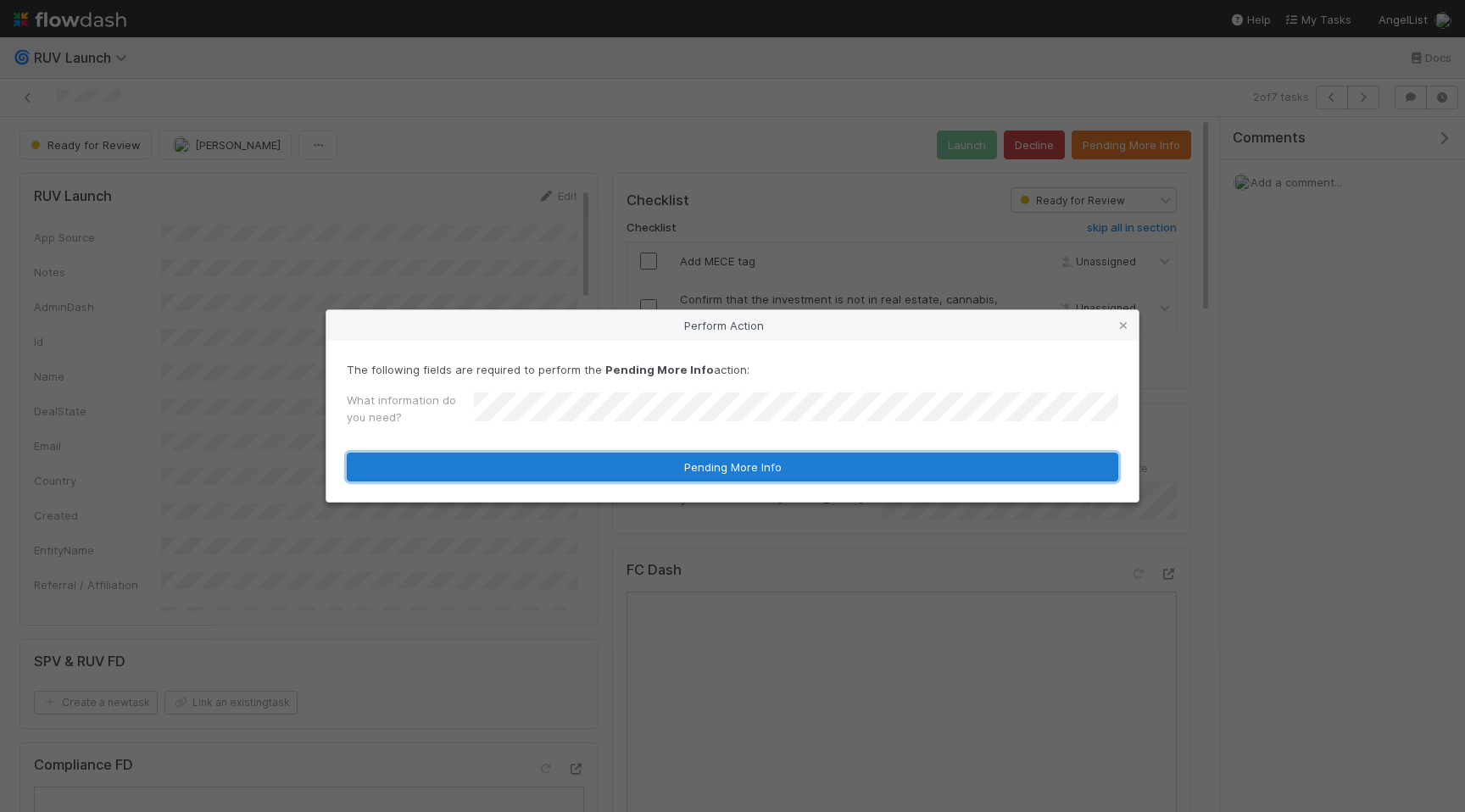
click at [899, 460] on button "Pending More Info" at bounding box center [732, 466] width 772 height 29
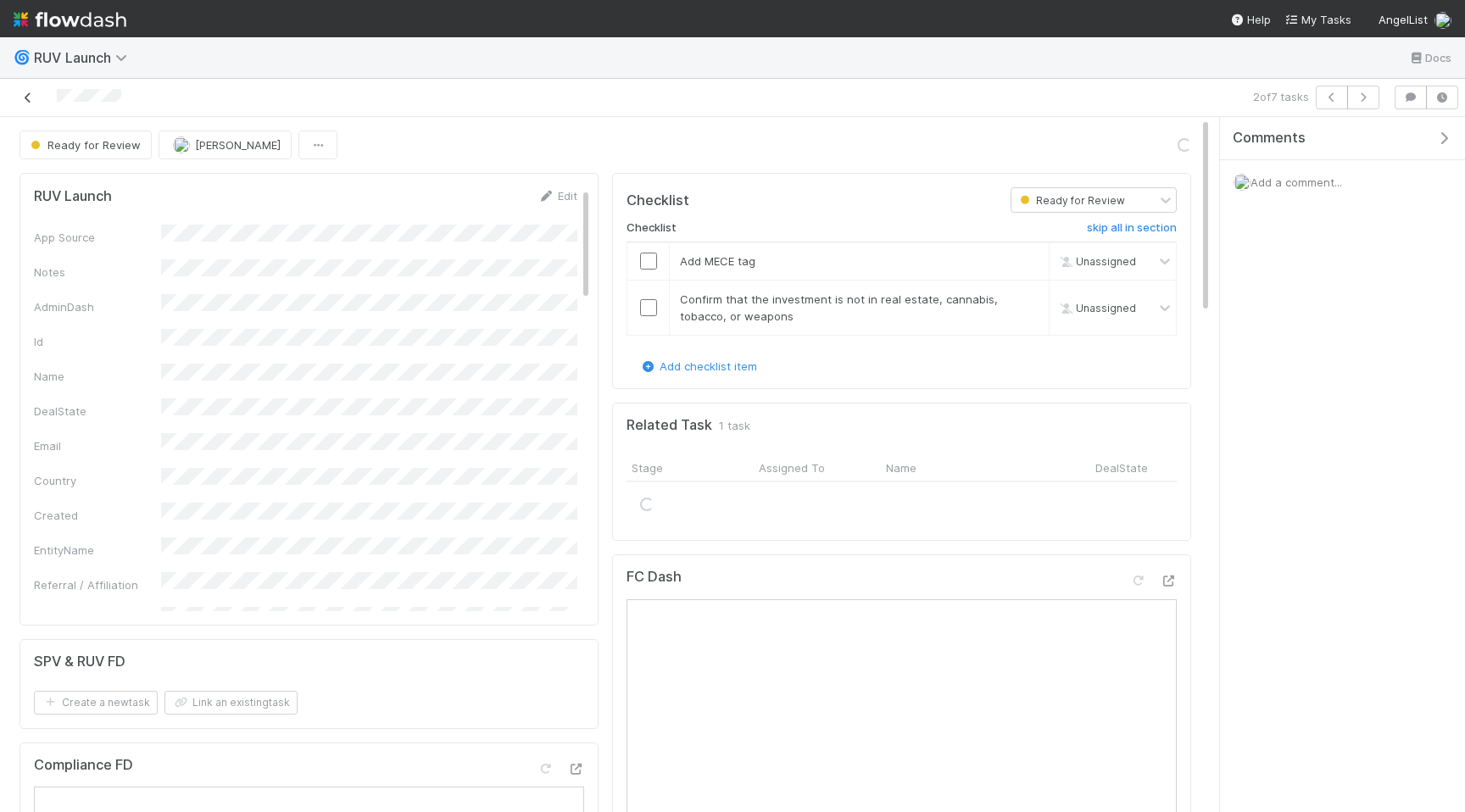
click at [31, 95] on icon at bounding box center [28, 98] width 17 height 11
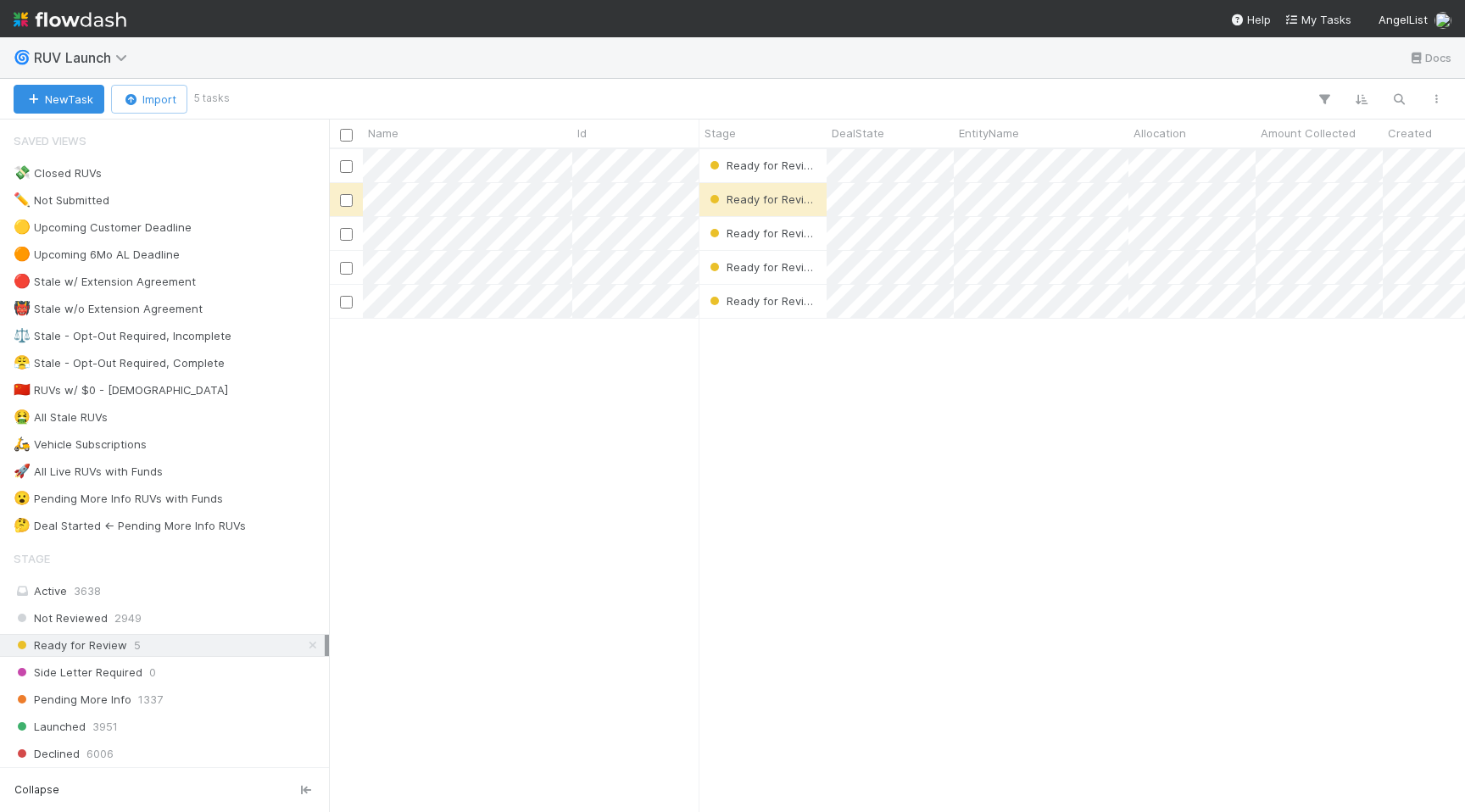
scroll to position [662, 1136]
